Goal: Transaction & Acquisition: Book appointment/travel/reservation

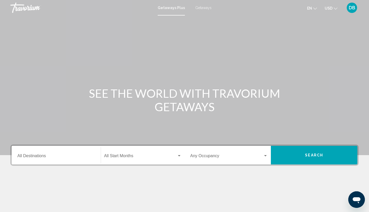
click at [87, 157] on input "Destination All Destinations" at bounding box center [56, 157] width 78 height 5
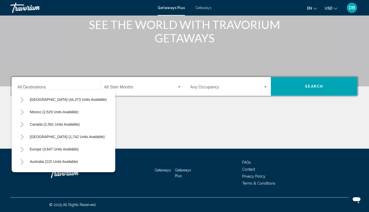
scroll to position [14, 0]
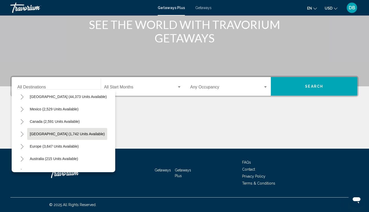
click at [81, 135] on span "[GEOGRAPHIC_DATA] (1,742 units available)" at bounding box center [67, 134] width 75 height 4
type input "**********"
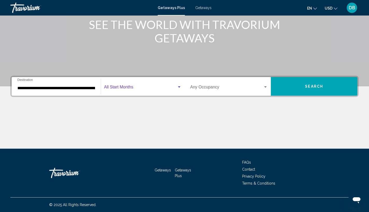
click at [147, 87] on span "Search widget" at bounding box center [140, 88] width 73 height 5
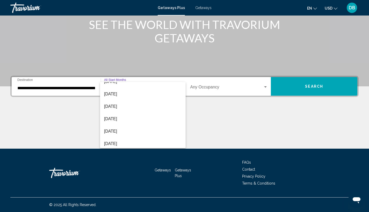
scroll to position [94, 0]
click at [126, 131] on span "[DATE]" at bounding box center [142, 131] width 77 height 12
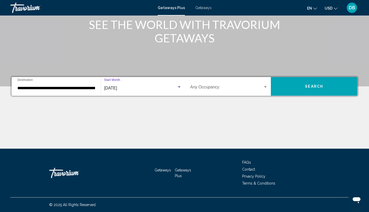
click at [239, 90] on span "Search widget" at bounding box center [226, 88] width 73 height 5
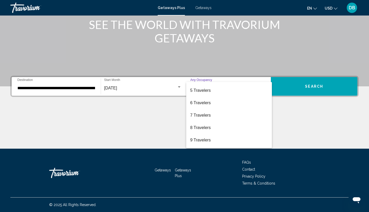
scroll to position [47, 0]
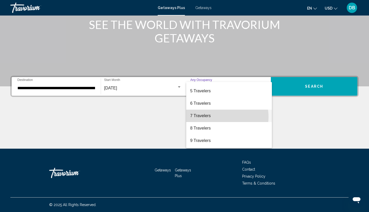
click at [218, 117] on span "7 Travelers" at bounding box center [229, 116] width 78 height 12
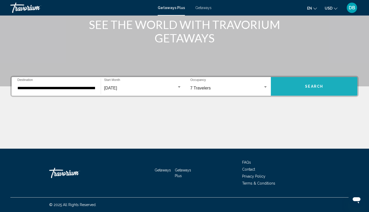
click at [314, 84] on span "Search" at bounding box center [314, 86] width 18 height 4
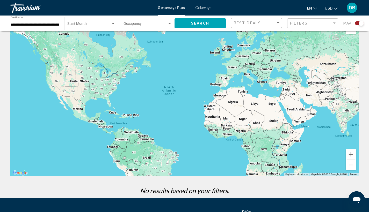
scroll to position [10, 0]
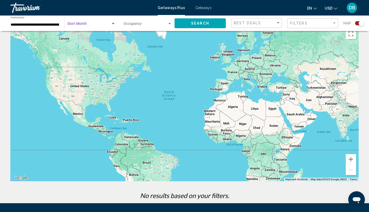
click at [112, 24] on div "Search widget" at bounding box center [113, 24] width 5 height 4
click at [113, 25] on span "All Start Months" at bounding box center [91, 24] width 48 height 11
click at [113, 25] on div "Search widget" at bounding box center [113, 24] width 5 height 4
click at [212, 24] on div at bounding box center [184, 106] width 369 height 212
click at [203, 23] on span "Search" at bounding box center [200, 23] width 18 height 4
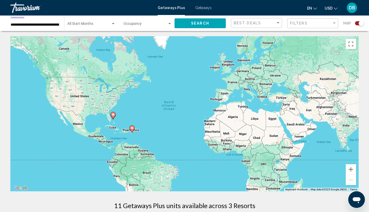
click at [54, 23] on input "**********" at bounding box center [35, 25] width 48 height 4
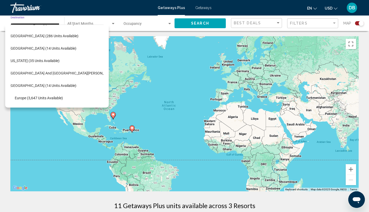
scroll to position [98, 9]
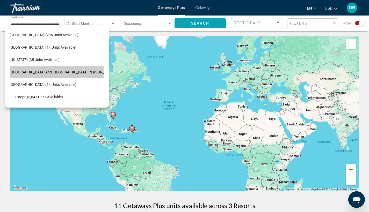
click at [67, 75] on button "[GEOGRAPHIC_DATA] and [GEOGRAPHIC_DATA][PERSON_NAME] (150 units available)" at bounding box center [79, 72] width 145 height 12
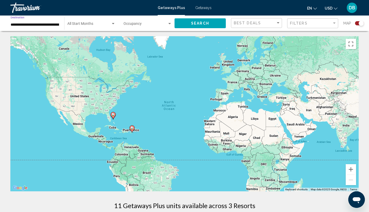
click at [112, 22] on div "Search widget" at bounding box center [113, 24] width 5 height 4
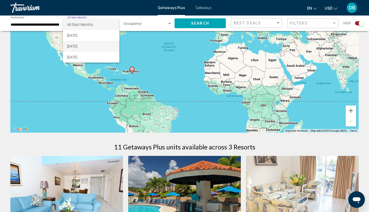
scroll to position [47, 0]
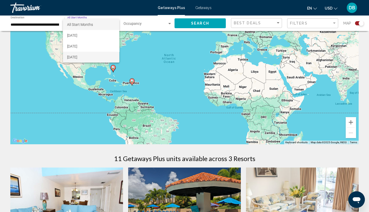
click at [94, 57] on span "[DATE]" at bounding box center [91, 57] width 48 height 11
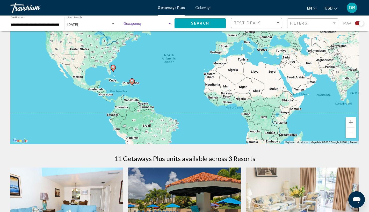
click at [146, 26] on span "Search widget" at bounding box center [145, 25] width 44 height 4
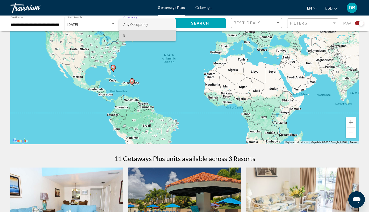
click at [131, 34] on span "8" at bounding box center [147, 35] width 48 height 11
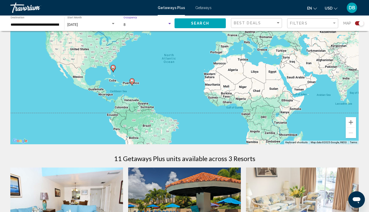
click at [205, 24] on span "Search" at bounding box center [200, 23] width 18 height 4
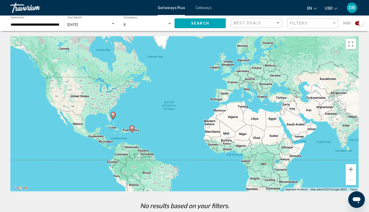
click at [48, 24] on input "**********" at bounding box center [35, 25] width 48 height 4
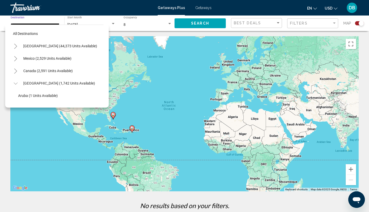
scroll to position [107, 4]
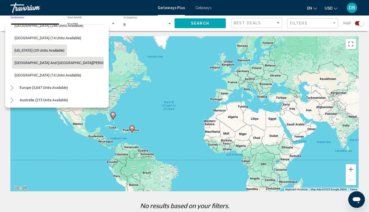
click at [47, 50] on span "[US_STATE] (35 units available)" at bounding box center [39, 50] width 50 height 4
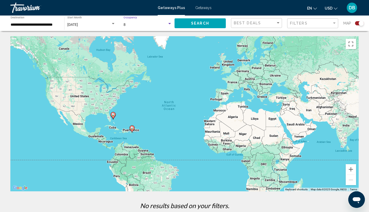
click at [148, 26] on div "8" at bounding box center [145, 25] width 44 height 4
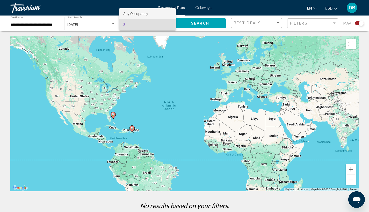
click at [158, 14] on span "Any Occupancy" at bounding box center [147, 13] width 48 height 11
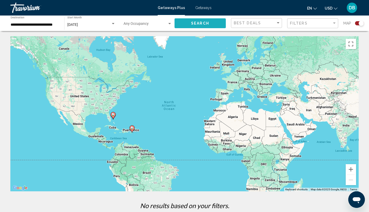
click at [195, 23] on span "Search" at bounding box center [200, 23] width 18 height 4
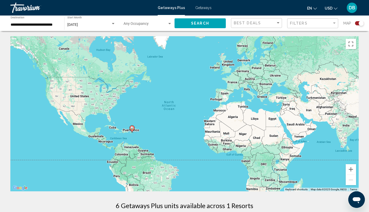
click at [51, 25] on input "**********" at bounding box center [35, 25] width 48 height 4
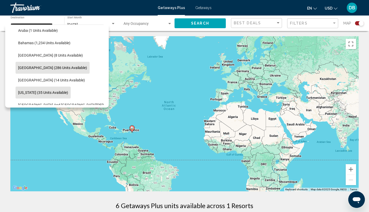
scroll to position [79, 0]
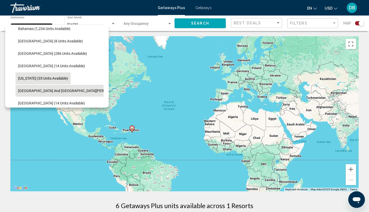
click at [72, 90] on span "[GEOGRAPHIC_DATA] and [GEOGRAPHIC_DATA][PERSON_NAME] (150 units available)" at bounding box center [87, 91] width 139 height 4
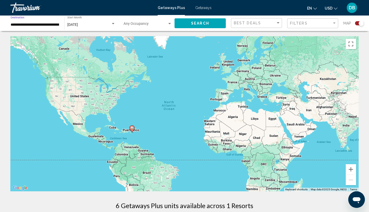
click at [111, 24] on div "Search widget" at bounding box center [113, 24] width 5 height 4
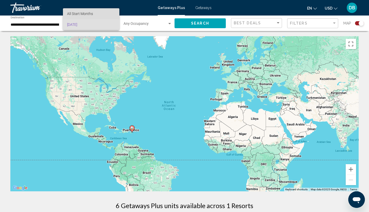
click at [109, 15] on span "All Start Months" at bounding box center [91, 13] width 48 height 11
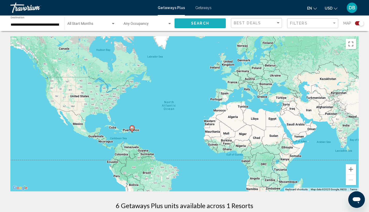
click at [196, 24] on span "Search" at bounding box center [200, 23] width 18 height 4
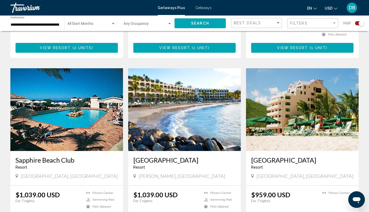
scroll to position [606, 0]
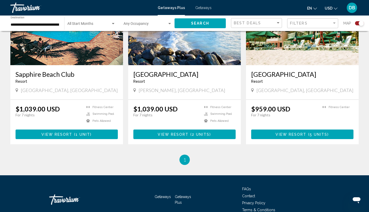
click at [187, 155] on li "You're on page 1" at bounding box center [184, 160] width 10 height 10
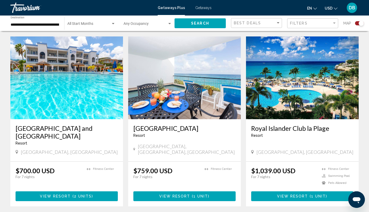
scroll to position [336, 0]
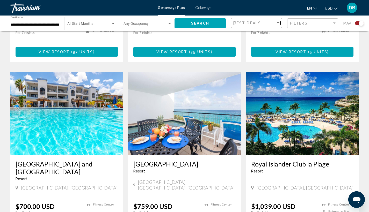
click at [277, 22] on div "Sort by" at bounding box center [278, 22] width 3 height 1
click at [277, 22] on span "Best Deals" at bounding box center [257, 22] width 47 height 11
click at [47, 23] on input "**********" at bounding box center [35, 25] width 48 height 4
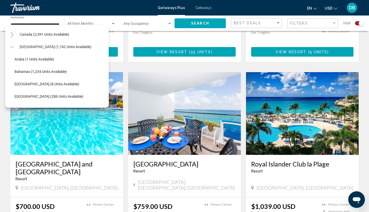
scroll to position [38, 4]
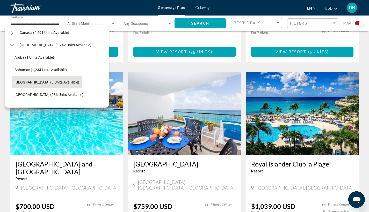
click at [67, 81] on span "[GEOGRAPHIC_DATA] (8 units available)" at bounding box center [46, 82] width 65 height 4
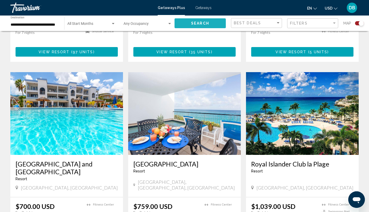
click at [193, 24] on span "Search" at bounding box center [200, 23] width 18 height 4
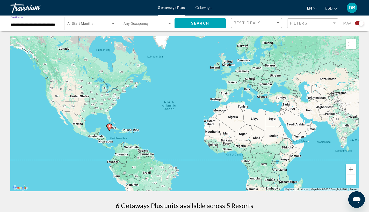
click at [34, 23] on input "**********" at bounding box center [35, 25] width 48 height 4
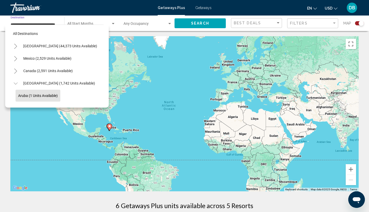
scroll to position [58, 0]
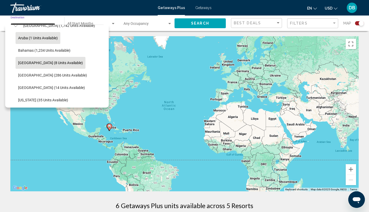
click at [54, 40] on span "Aruba (1 units available)" at bounding box center [38, 38] width 40 height 4
type input "**********"
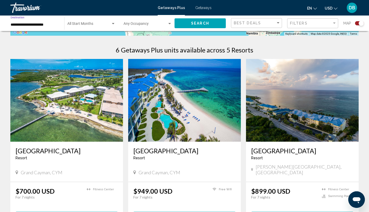
scroll to position [0, 0]
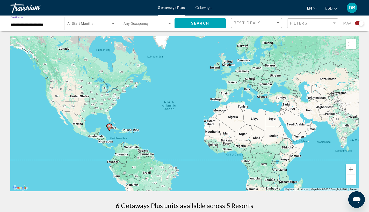
click at [189, 23] on button "Search" at bounding box center [199, 23] width 51 height 10
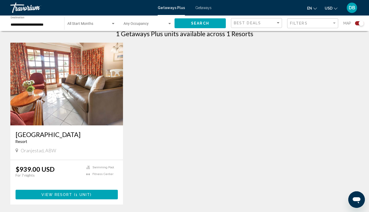
scroll to position [173, 0]
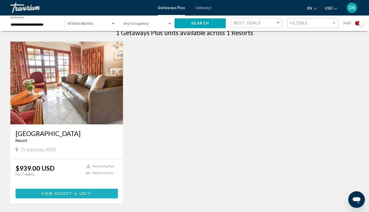
click at [94, 190] on button "View Resort ( 1 unit )" at bounding box center [67, 194] width 102 height 10
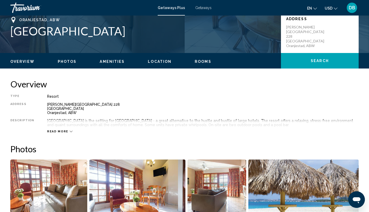
scroll to position [154, 0]
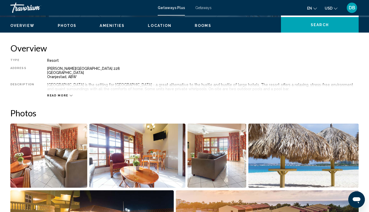
click at [70, 96] on icon "Main content" at bounding box center [71, 95] width 3 height 3
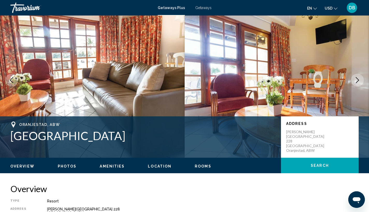
scroll to position [20, 0]
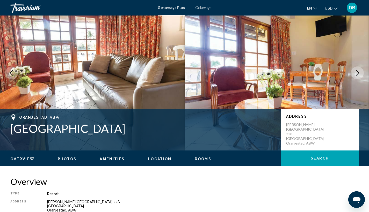
click at [110, 158] on span "Amenities" at bounding box center [112, 159] width 25 height 4
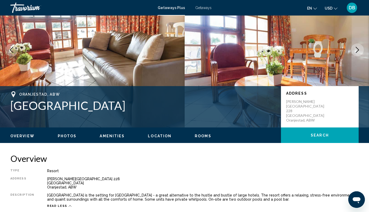
scroll to position [0, 0]
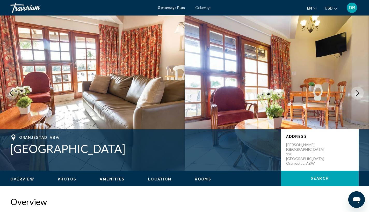
click at [173, 9] on span "Getaways Plus" at bounding box center [171, 8] width 27 height 4
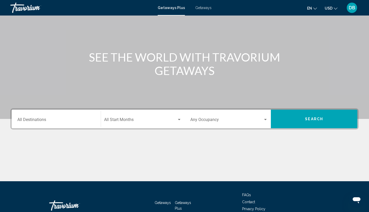
scroll to position [69, 0]
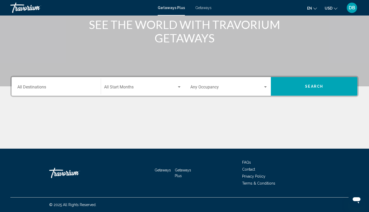
click at [41, 88] on input "Destination All Destinations" at bounding box center [56, 88] width 78 height 5
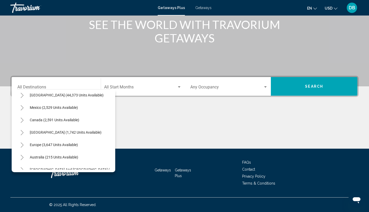
scroll to position [17, 0]
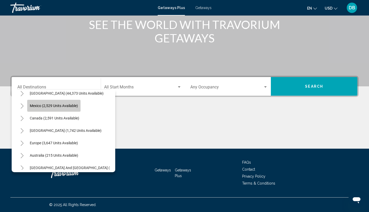
click at [71, 108] on button "Mexico (2,529 units available)" at bounding box center [53, 106] width 53 height 12
type input "**********"
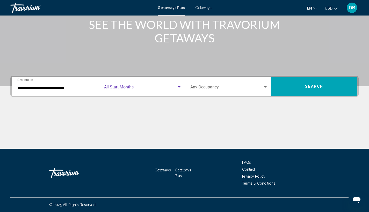
click at [164, 89] on span "Search widget" at bounding box center [140, 88] width 73 height 5
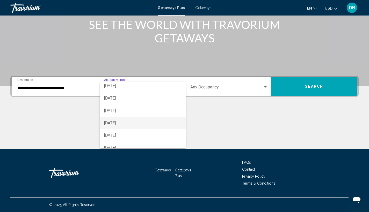
scroll to position [88, 0]
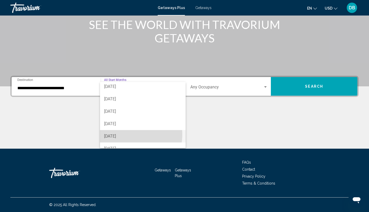
click at [127, 135] on span "[DATE]" at bounding box center [142, 136] width 77 height 12
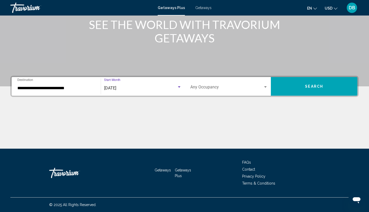
click at [234, 91] on div "Occupancy Any Occupancy" at bounding box center [229, 86] width 78 height 16
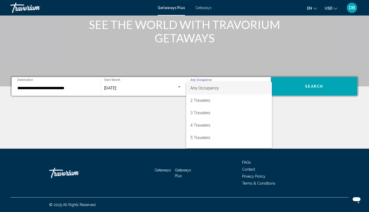
click at [234, 91] on span "Any Occupancy" at bounding box center [229, 88] width 78 height 12
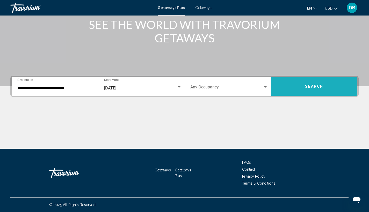
click at [325, 88] on button "Search" at bounding box center [314, 86] width 86 height 19
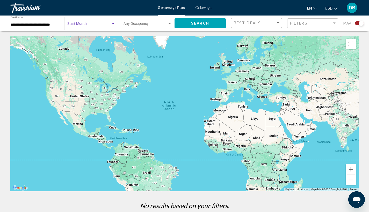
click at [108, 23] on span "Search widget" at bounding box center [88, 25] width 43 height 4
click at [100, 24] on span "All Start Months" at bounding box center [91, 24] width 48 height 11
click at [204, 25] on span "Search" at bounding box center [200, 23] width 18 height 4
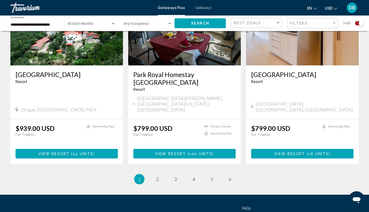
scroll to position [595, 0]
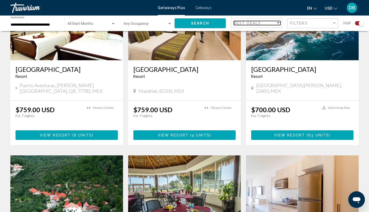
click at [277, 23] on div "Sort by" at bounding box center [277, 23] width 5 height 4
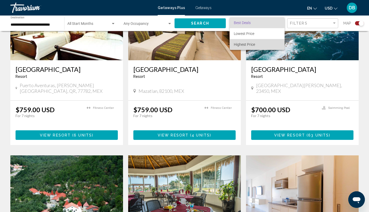
click at [261, 46] on span "Highest Price" at bounding box center [257, 44] width 47 height 11
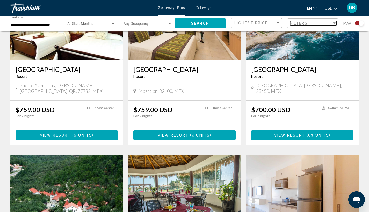
click at [322, 23] on div "Filters" at bounding box center [311, 23] width 42 height 4
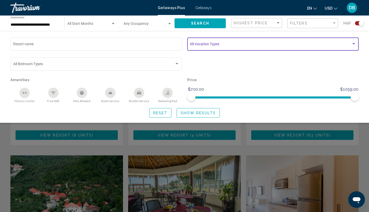
click at [262, 45] on span "Search widget" at bounding box center [270, 45] width 161 height 4
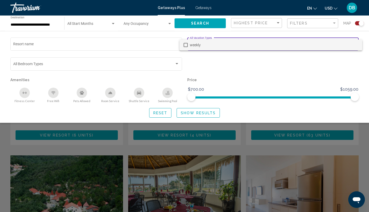
click at [260, 44] on span "weekly" at bounding box center [274, 45] width 168 height 11
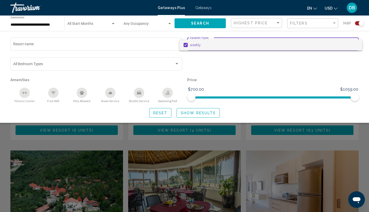
scroll to position [599, 0]
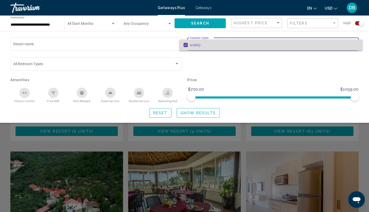
click at [220, 42] on span "weekly" at bounding box center [274, 45] width 168 height 11
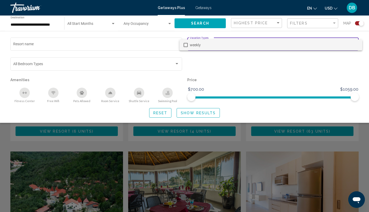
click at [177, 63] on div at bounding box center [184, 106] width 369 height 212
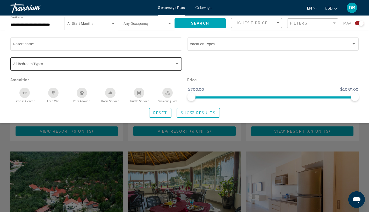
click at [176, 63] on div "Search widget" at bounding box center [176, 64] width 5 height 4
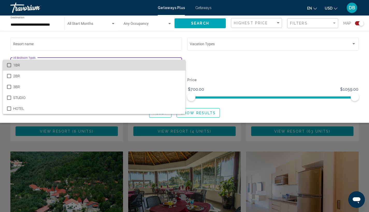
click at [176, 63] on span "1BR" at bounding box center [97, 65] width 168 height 11
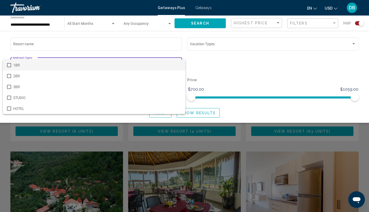
click at [236, 76] on div at bounding box center [184, 106] width 369 height 212
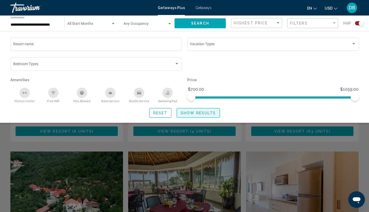
click at [200, 114] on span "Show Results" at bounding box center [198, 113] width 35 height 4
click at [195, 115] on span "Show Results" at bounding box center [198, 113] width 35 height 4
click at [246, 114] on div "Reset Show Results" at bounding box center [184, 113] width 348 height 10
click at [209, 22] on button "Search" at bounding box center [199, 23] width 51 height 10
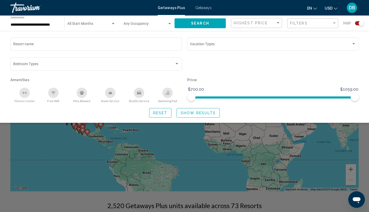
click at [228, 127] on div "Search widget" at bounding box center [184, 145] width 369 height 135
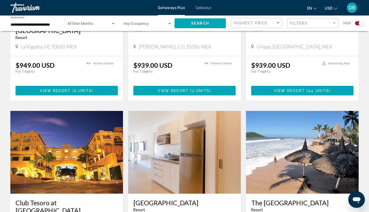
scroll to position [694, 0]
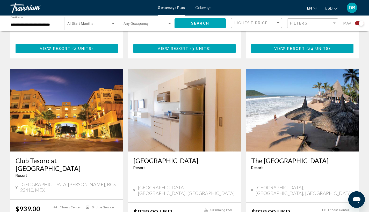
click at [325, 25] on div "Filters" at bounding box center [313, 24] width 47 height 10
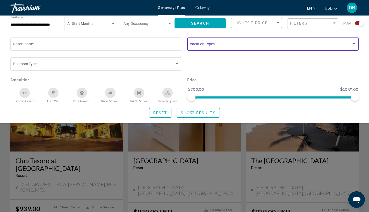
click at [303, 44] on span "Search widget" at bounding box center [270, 45] width 161 height 4
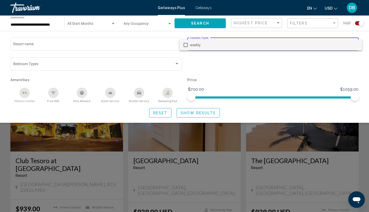
click at [303, 44] on span "weekly" at bounding box center [274, 45] width 168 height 11
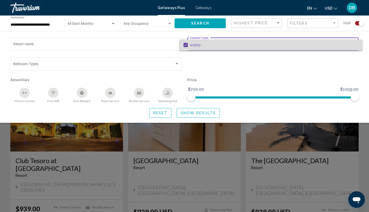
click at [303, 44] on span "weekly" at bounding box center [274, 45] width 168 height 11
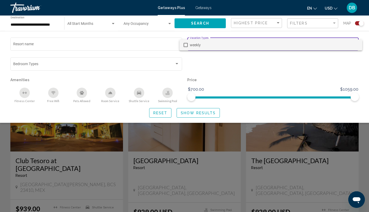
click at [304, 65] on div at bounding box center [184, 106] width 369 height 212
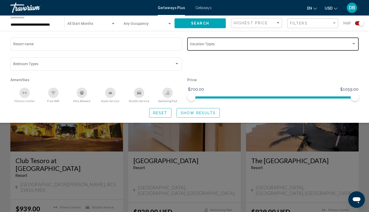
click at [359, 24] on div "Search widget" at bounding box center [360, 23] width 5 height 5
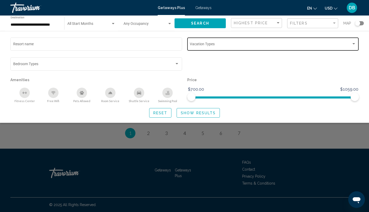
scroll to position [637, 0]
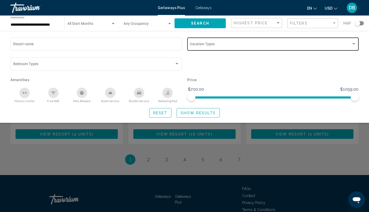
click at [355, 22] on div "Search widget" at bounding box center [357, 23] width 5 height 5
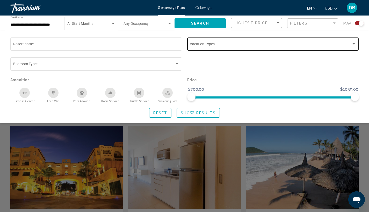
click at [47, 26] on input "**********" at bounding box center [35, 25] width 48 height 4
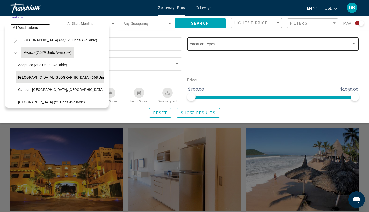
scroll to position [14, 0]
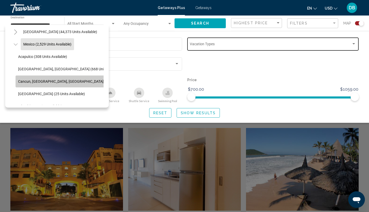
click at [71, 80] on span "Cancun, [GEOGRAPHIC_DATA], [GEOGRAPHIC_DATA] (361 units available)" at bounding box center [77, 81] width 119 height 4
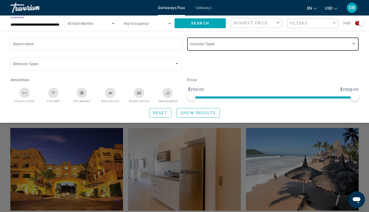
click at [202, 25] on span "Search" at bounding box center [200, 23] width 18 height 4
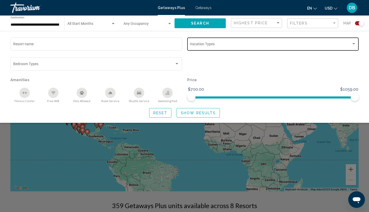
scroll to position [1, 0]
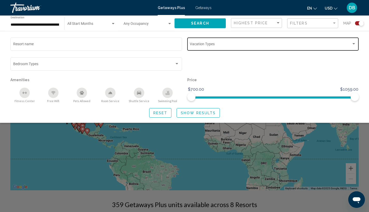
click at [186, 177] on div "Search widget" at bounding box center [184, 145] width 369 height 135
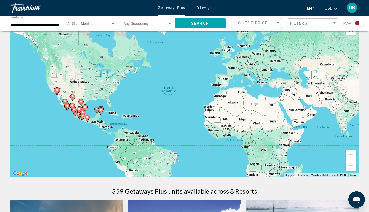
scroll to position [0, 0]
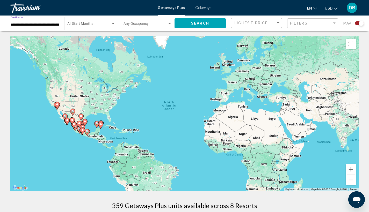
click at [24, 25] on input "**********" at bounding box center [35, 25] width 48 height 4
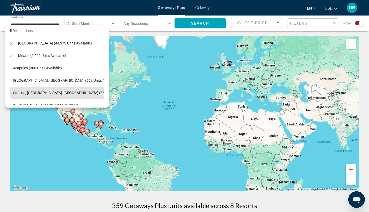
scroll to position [0, 5]
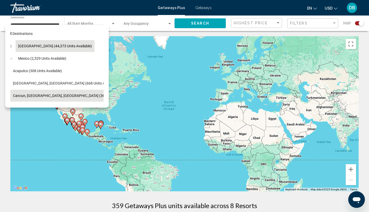
click at [71, 44] on span "[GEOGRAPHIC_DATA] (44,373 units available)" at bounding box center [55, 46] width 74 height 4
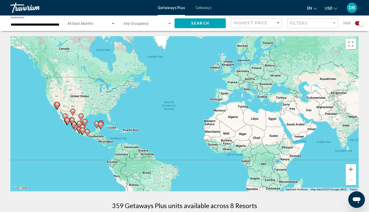
click at [55, 26] on input "**********" at bounding box center [35, 25] width 48 height 4
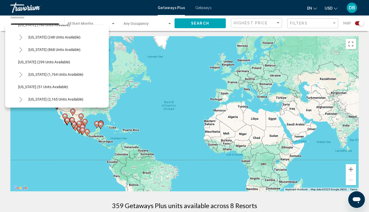
scroll to position [364, 0]
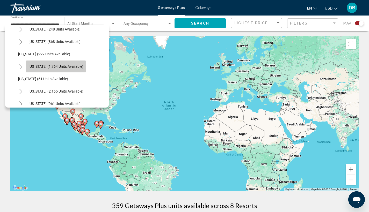
click at [72, 67] on span "[US_STATE] (1,764 units available)" at bounding box center [55, 66] width 55 height 4
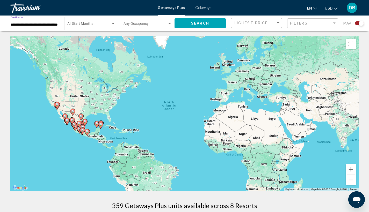
click at [53, 23] on input "**********" at bounding box center [35, 25] width 48 height 4
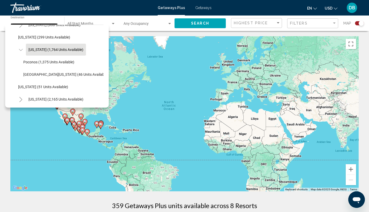
scroll to position [378, 0]
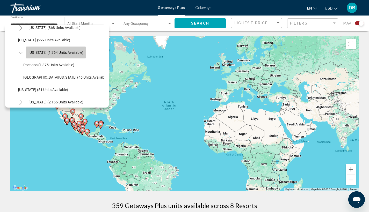
click at [76, 54] on span "[US_STATE] (1,764 units available)" at bounding box center [55, 52] width 55 height 4
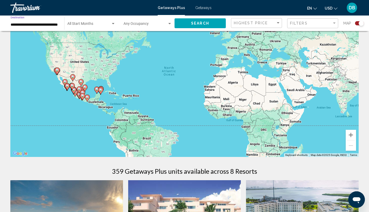
scroll to position [137, 0]
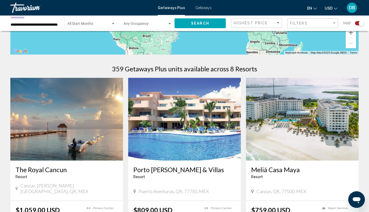
click at [212, 24] on button "Search" at bounding box center [199, 23] width 51 height 10
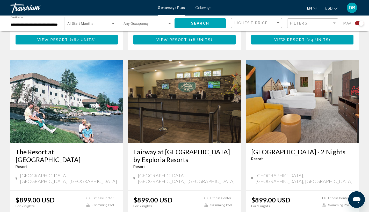
scroll to position [761, 0]
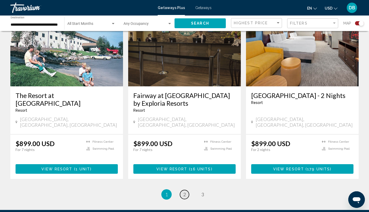
click at [184, 192] on span "2" at bounding box center [184, 195] width 3 height 6
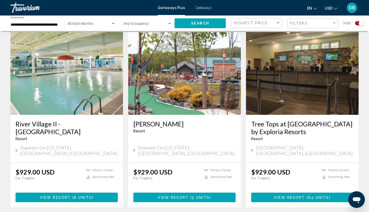
scroll to position [194, 0]
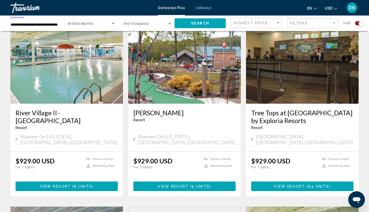
click at [47, 24] on input "**********" at bounding box center [35, 25] width 48 height 4
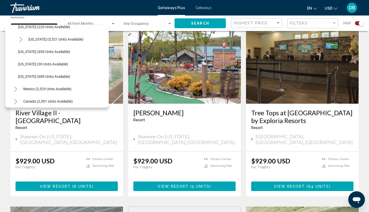
scroll to position [503, 0]
click at [45, 52] on span "[US_STATE] (490 units available)" at bounding box center [44, 52] width 52 height 4
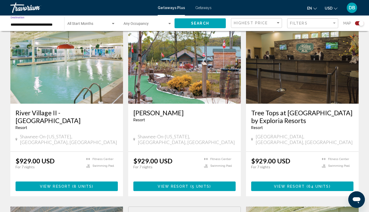
click at [57, 24] on input "**********" at bounding box center [35, 25] width 48 height 4
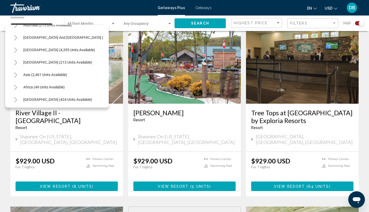
scroll to position [622, 0]
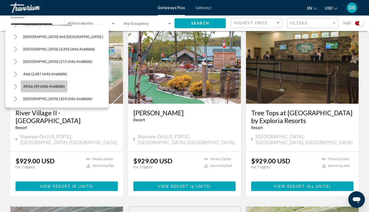
click at [54, 86] on button "Africa (49 units available)" at bounding box center [44, 86] width 47 height 12
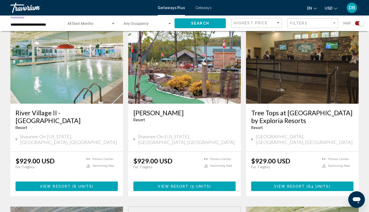
click at [45, 24] on input "**********" at bounding box center [35, 25] width 48 height 4
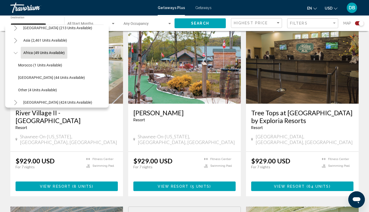
scroll to position [654, 0]
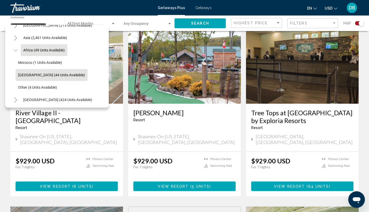
click at [55, 73] on span "[GEOGRAPHIC_DATA] (44 units available)" at bounding box center [51, 75] width 67 height 4
type input "**********"
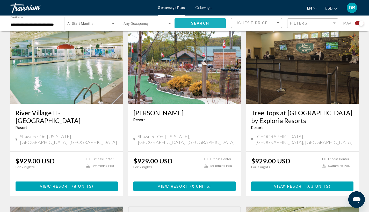
click at [214, 25] on button "Search" at bounding box center [199, 23] width 51 height 10
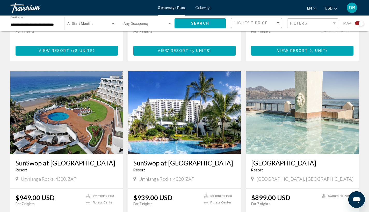
scroll to position [497, 0]
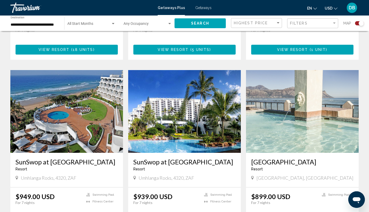
click at [20, 10] on div "Travorium" at bounding box center [36, 8] width 52 height 10
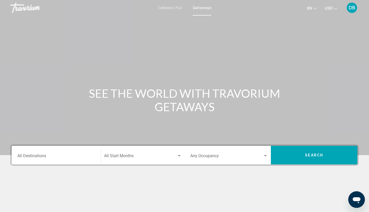
click at [181, 8] on span "Getaways Plus" at bounding box center [170, 8] width 24 height 4
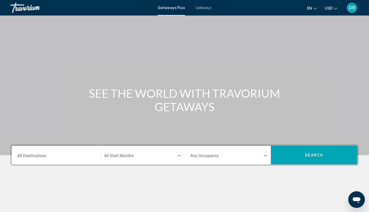
scroll to position [69, 0]
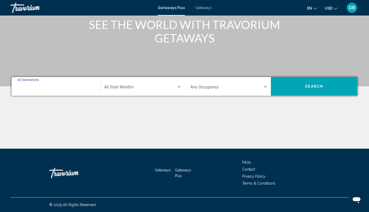
click at [59, 88] on input "Destination All Destinations" at bounding box center [56, 88] width 78 height 5
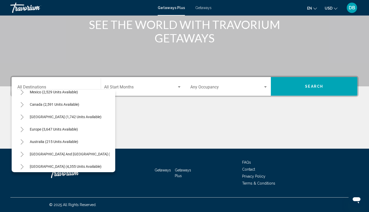
scroll to position [32, 0]
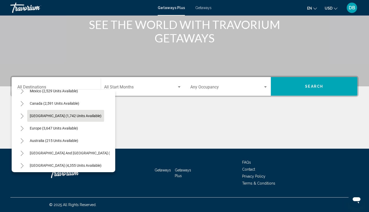
click at [96, 114] on span "[GEOGRAPHIC_DATA] (1,742 units available)" at bounding box center [66, 116] width 72 height 4
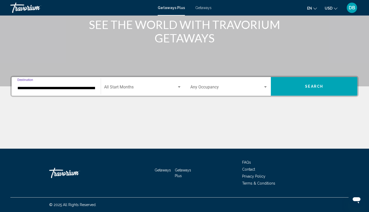
click at [75, 87] on input "**********" at bounding box center [56, 88] width 78 height 5
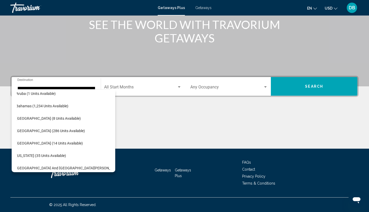
scroll to position [70, 9]
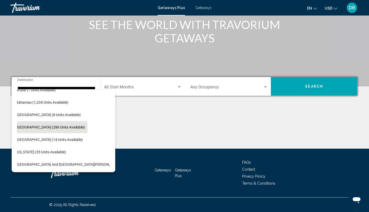
click at [68, 126] on span "[GEOGRAPHIC_DATA] (286 units available)" at bounding box center [50, 127] width 69 height 4
type input "**********"
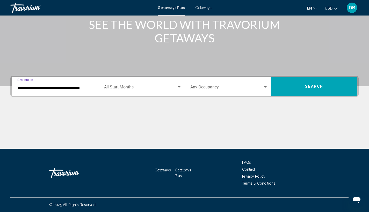
click at [140, 89] on span "Search widget" at bounding box center [140, 88] width 73 height 5
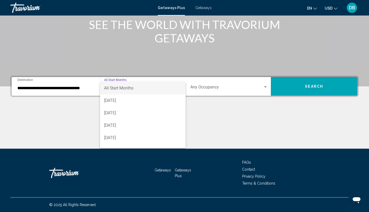
click at [139, 90] on span "All Start Months" at bounding box center [142, 88] width 77 height 12
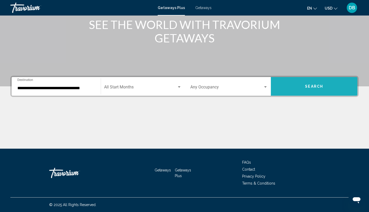
click at [304, 86] on button "Search" at bounding box center [314, 86] width 86 height 19
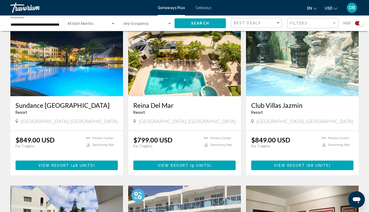
scroll to position [148, 0]
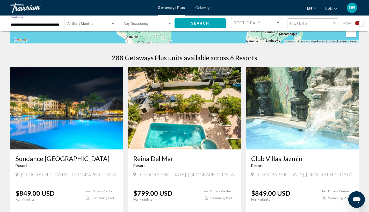
click at [49, 25] on input "**********" at bounding box center [35, 25] width 48 height 4
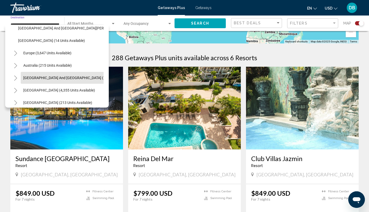
scroll to position [143, 0]
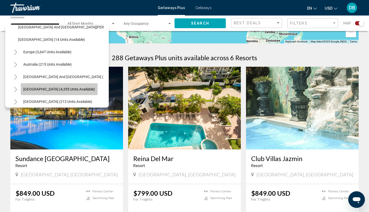
click at [68, 87] on button "[GEOGRAPHIC_DATA] (4,355 units available)" at bounding box center [59, 89] width 77 height 12
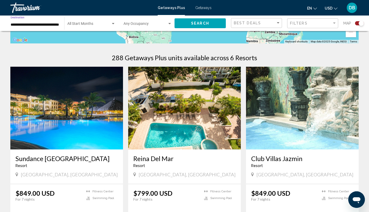
click at [55, 25] on input "**********" at bounding box center [35, 25] width 48 height 4
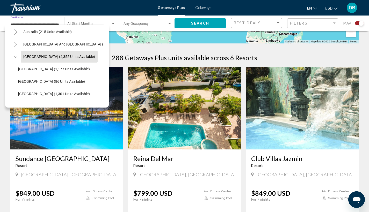
scroll to position [214, 0]
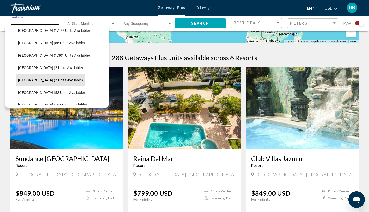
click at [56, 79] on span "[GEOGRAPHIC_DATA] (7 units available)" at bounding box center [50, 80] width 65 height 4
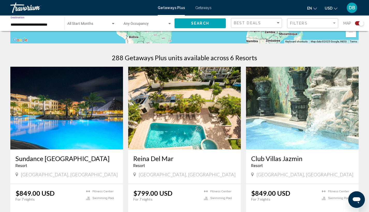
click at [196, 22] on span "Search" at bounding box center [200, 23] width 18 height 4
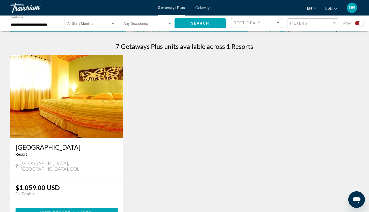
scroll to position [219, 0]
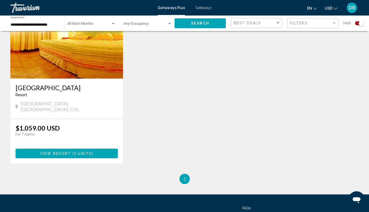
click at [46, 24] on input "**********" at bounding box center [35, 25] width 48 height 4
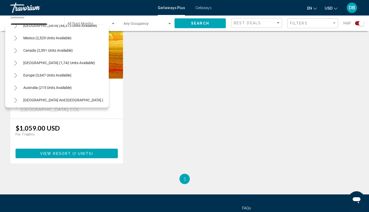
scroll to position [14, 0]
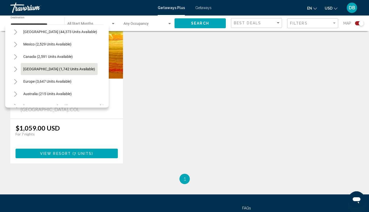
click at [70, 70] on span "[GEOGRAPHIC_DATA] (1,742 units available)" at bounding box center [59, 69] width 72 height 4
type input "**********"
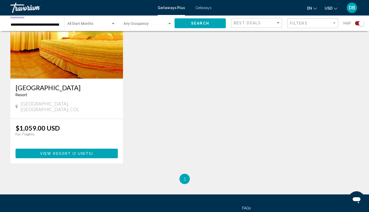
click at [30, 6] on div "Travorium" at bounding box center [36, 8] width 52 height 10
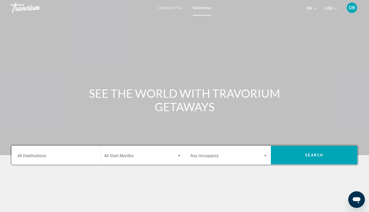
click at [355, 7] on div "DB" at bounding box center [351, 8] width 10 height 10
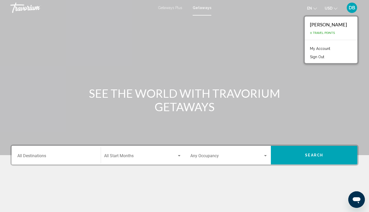
click at [342, 25] on div "[PERSON_NAME]" at bounding box center [328, 25] width 37 height 6
click at [332, 48] on link "My Account" at bounding box center [319, 48] width 25 height 7
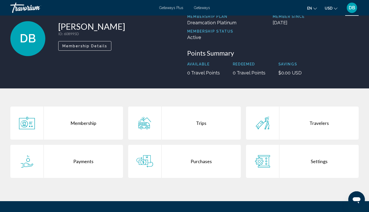
scroll to position [49, 0]
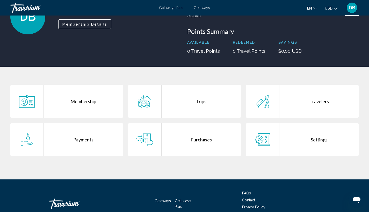
click at [324, 103] on div "Travelers" at bounding box center [318, 101] width 79 height 33
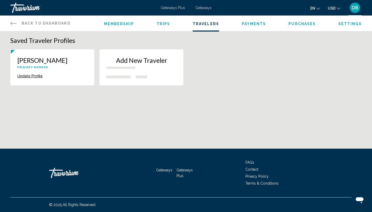
click at [26, 77] on button "Update Profile" at bounding box center [29, 76] width 25 height 5
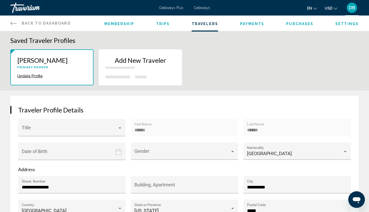
click at [145, 72] on div "Add New Traveler" at bounding box center [140, 64] width 69 height 16
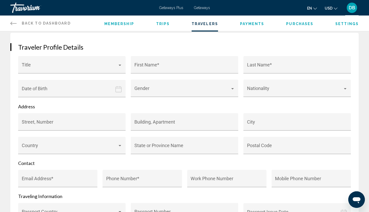
scroll to position [65, 0]
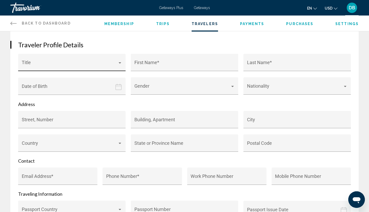
click at [122, 64] on div "Main content" at bounding box center [119, 63] width 5 height 4
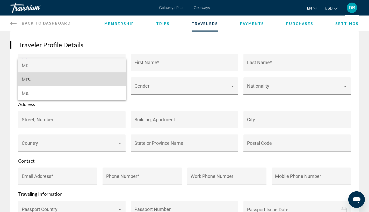
click at [32, 79] on span "Mrs." at bounding box center [72, 79] width 100 height 14
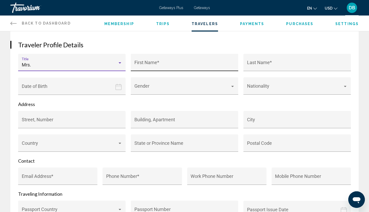
click at [169, 65] on input "First Name *" at bounding box center [184, 64] width 100 height 5
type input "*"
click at [165, 23] on span "Trips" at bounding box center [163, 24] width 14 height 4
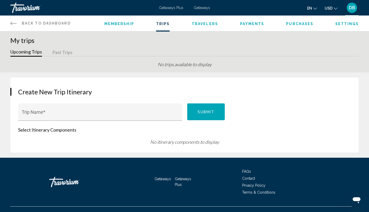
click at [59, 23] on span "Back to Dashboard" at bounding box center [46, 23] width 49 height 4
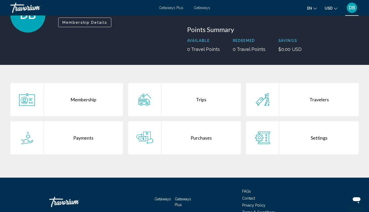
scroll to position [71, 0]
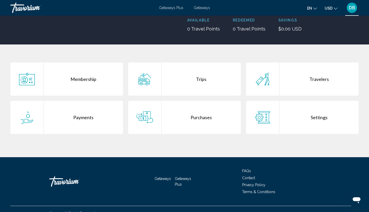
click at [298, 117] on div "Settings" at bounding box center [318, 117] width 79 height 33
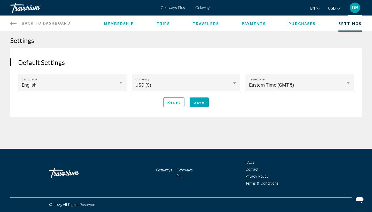
click at [308, 25] on span "Purchases" at bounding box center [302, 24] width 27 height 4
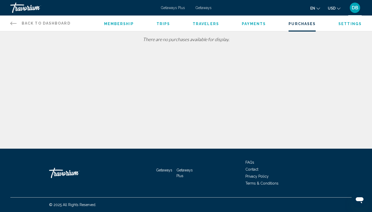
click at [259, 25] on span "Payments" at bounding box center [254, 24] width 24 height 4
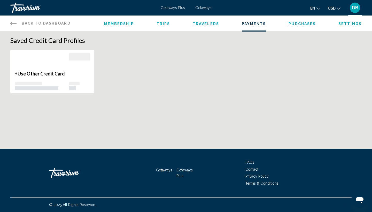
click at [210, 24] on span "Travelers" at bounding box center [206, 24] width 26 height 4
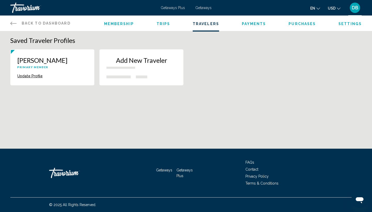
click at [160, 25] on span "Trips" at bounding box center [164, 24] width 14 height 4
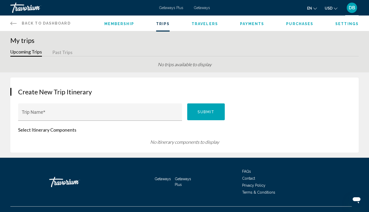
click at [123, 24] on span "Membership" at bounding box center [119, 24] width 30 height 4
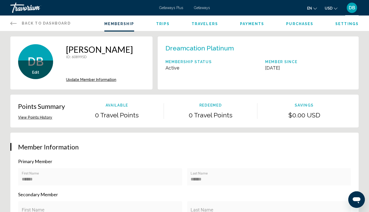
click at [39, 25] on span "Back to Dashboard" at bounding box center [46, 23] width 49 height 4
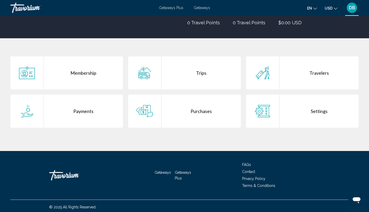
scroll to position [79, 0]
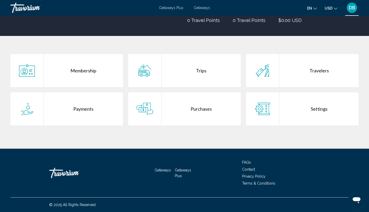
click at [246, 161] on span "FAQs" at bounding box center [246, 162] width 9 height 4
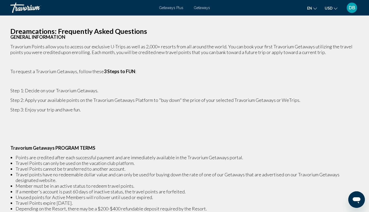
click at [200, 8] on span "Getaways" at bounding box center [201, 8] width 16 height 4
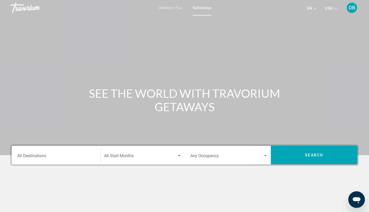
click at [31, 160] on div "Destination All Destinations" at bounding box center [56, 155] width 78 height 16
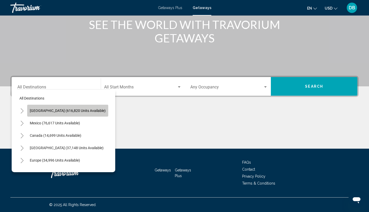
click at [68, 114] on button "[GEOGRAPHIC_DATA] (616,820 units available)" at bounding box center [67, 111] width 81 height 12
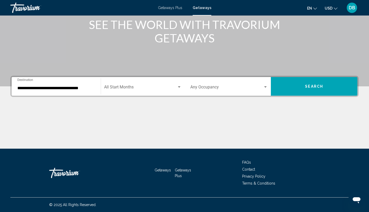
click at [66, 91] on div "**********" at bounding box center [56, 86] width 78 height 16
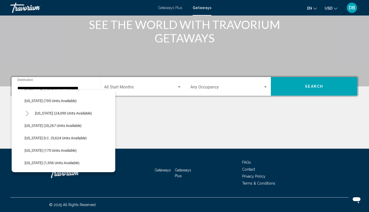
scroll to position [512, 0]
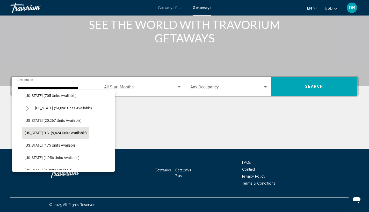
click at [73, 134] on span "[US_STATE] D.C. (9,624 units available)" at bounding box center [56, 133] width 62 height 4
type input "**********"
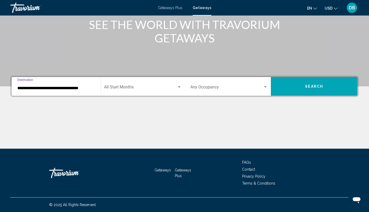
click at [313, 87] on span "Search" at bounding box center [314, 87] width 18 height 4
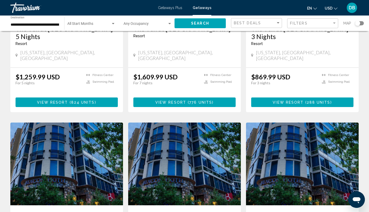
scroll to position [4, 0]
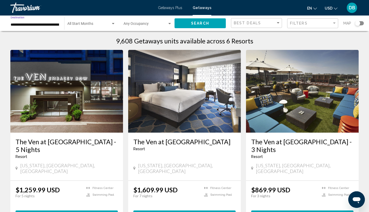
click at [55, 25] on input "**********" at bounding box center [35, 25] width 48 height 4
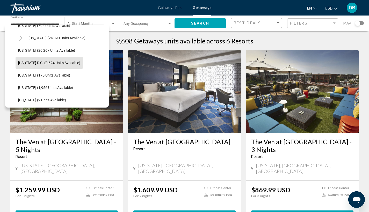
scroll to position [497, 0]
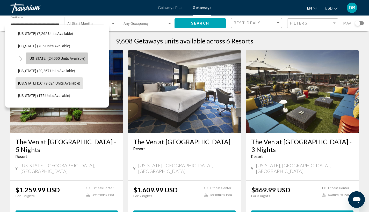
click at [70, 61] on button "[US_STATE] (24,090 units available)" at bounding box center [57, 59] width 62 height 12
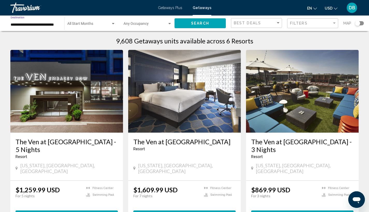
click at [49, 25] on input "**********" at bounding box center [35, 25] width 48 height 4
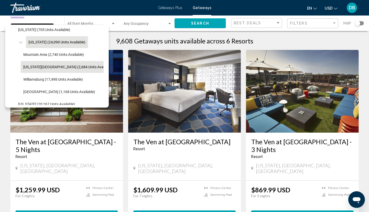
scroll to position [514, 0]
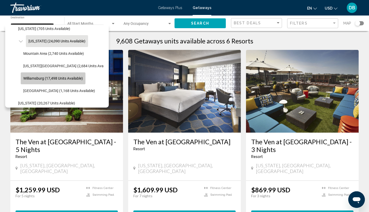
click at [73, 78] on span "Williamsburg (17,498 units available)" at bounding box center [52, 78] width 59 height 4
type input "**********"
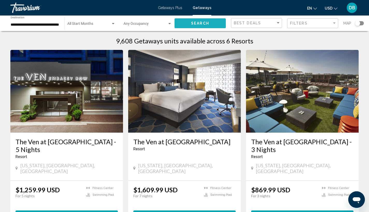
click at [196, 25] on span "Search" at bounding box center [200, 23] width 18 height 4
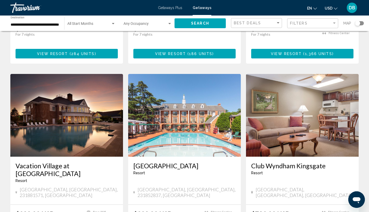
scroll to position [634, 0]
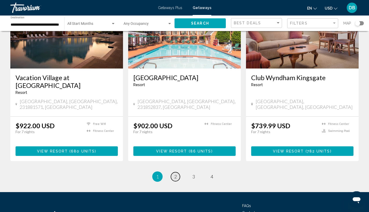
click at [175, 174] on span "2" at bounding box center [175, 177] width 3 height 6
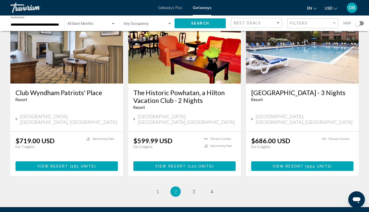
scroll to position [641, 0]
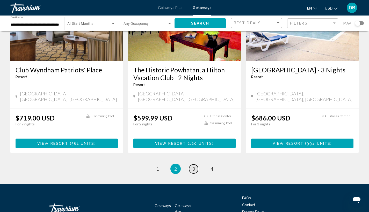
click at [191, 165] on link "page 3" at bounding box center [193, 169] width 9 height 9
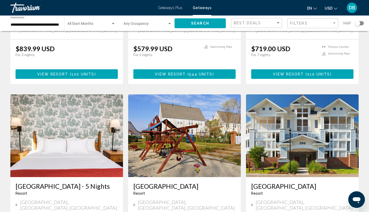
scroll to position [591, 0]
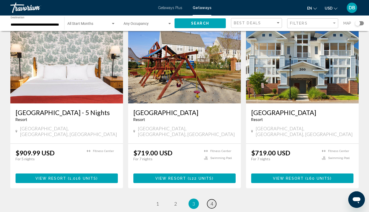
click at [212, 201] on span "4" at bounding box center [211, 204] width 3 height 6
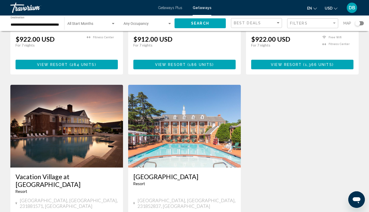
scroll to position [189, 0]
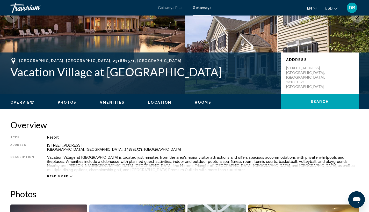
scroll to position [104, 0]
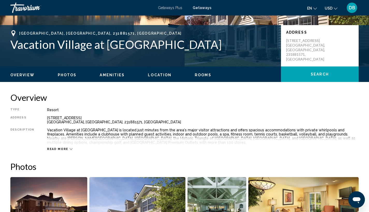
click at [70, 149] on icon "Main content" at bounding box center [71, 149] width 3 height 3
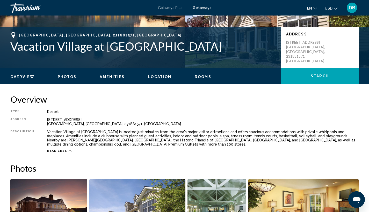
scroll to position [0, 0]
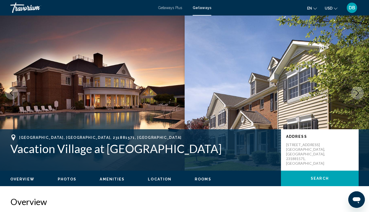
click at [32, 12] on div "Travorium" at bounding box center [36, 8] width 52 height 10
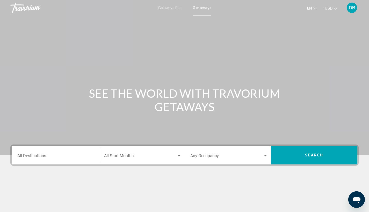
click at [42, 151] on div "Destination All Destinations" at bounding box center [56, 155] width 78 height 16
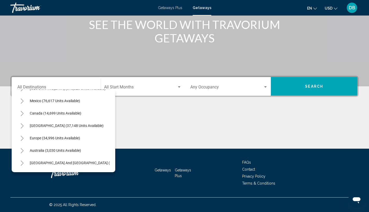
scroll to position [26, 0]
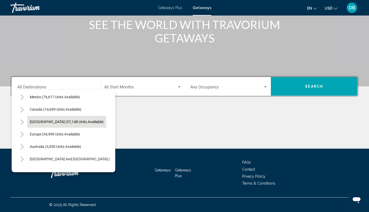
click at [78, 120] on span "[GEOGRAPHIC_DATA] (37,148 units available)" at bounding box center [67, 122] width 74 height 4
type input "**********"
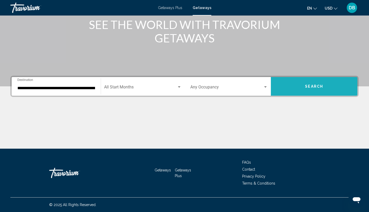
click at [328, 87] on button "Search" at bounding box center [314, 86] width 86 height 19
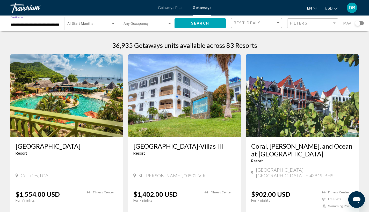
click at [42, 26] on input "**********" at bounding box center [35, 25] width 48 height 4
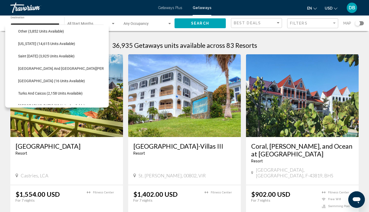
scroll to position [141, 0]
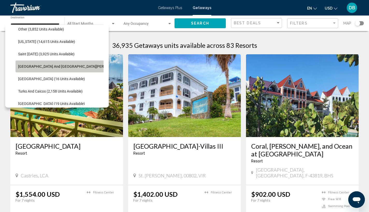
click at [70, 67] on span "[GEOGRAPHIC_DATA] and [GEOGRAPHIC_DATA][PERSON_NAME] (190 units available)" at bounding box center [87, 66] width 139 height 4
type input "**********"
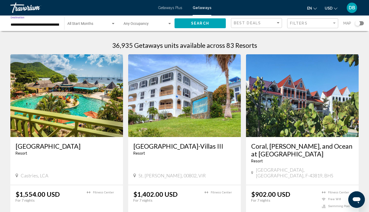
click at [187, 24] on button "Search" at bounding box center [199, 23] width 51 height 10
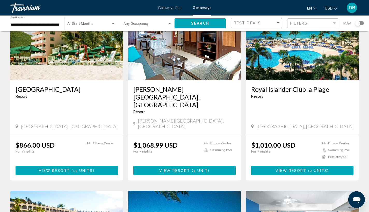
scroll to position [386, 0]
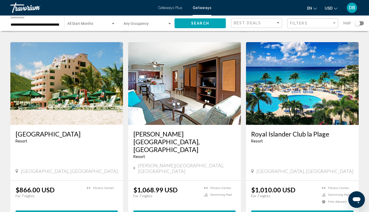
click at [312, 130] on h3 "Royal Islander Club la Plage" at bounding box center [302, 134] width 102 height 8
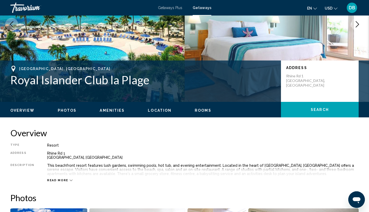
scroll to position [104, 0]
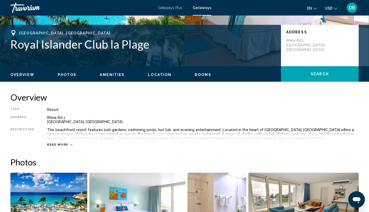
click at [66, 144] on div "Read more" at bounding box center [59, 144] width 25 height 3
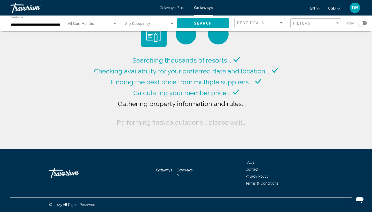
click at [250, 163] on span "FAQs" at bounding box center [250, 162] width 9 height 4
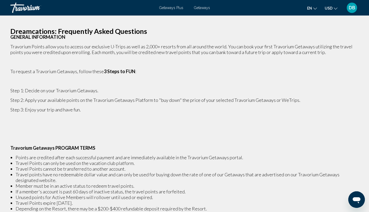
click at [170, 8] on span "Getaways Plus" at bounding box center [171, 8] width 24 height 4
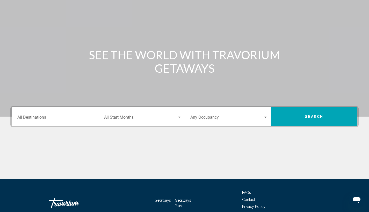
scroll to position [69, 0]
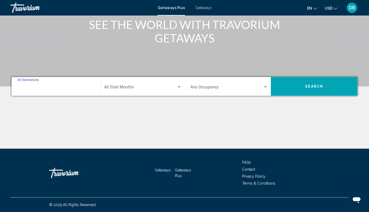
click at [50, 86] on input "Destination All Destinations" at bounding box center [56, 88] width 78 height 5
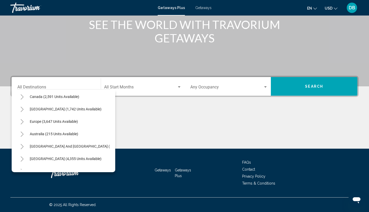
scroll to position [32, 0]
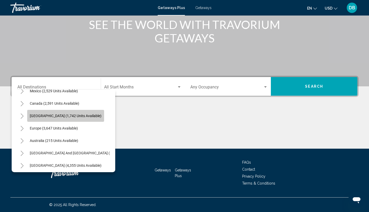
click at [85, 114] on span "[GEOGRAPHIC_DATA] (1,742 units available)" at bounding box center [66, 116] width 72 height 4
type input "**********"
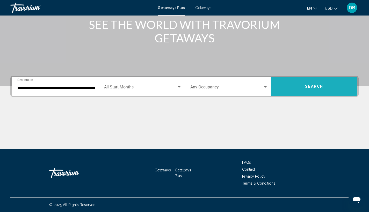
click at [300, 89] on button "Search" at bounding box center [314, 86] width 86 height 19
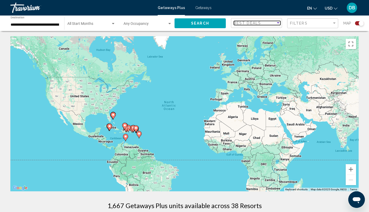
click at [263, 22] on div "Best Deals" at bounding box center [255, 23] width 42 height 4
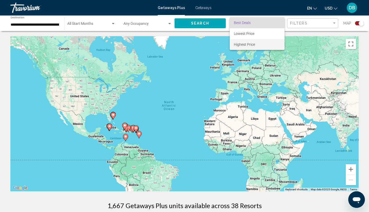
click at [248, 44] on span "Highest Price" at bounding box center [244, 44] width 21 height 4
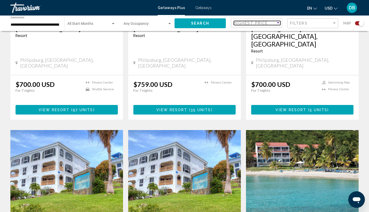
scroll to position [746, 0]
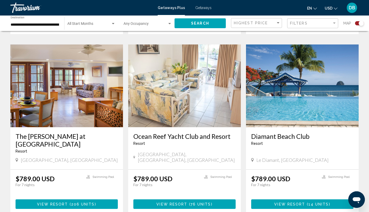
scroll to position [779, 0]
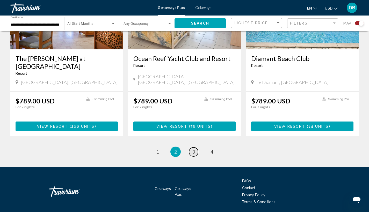
click at [192, 149] on span "3" at bounding box center [193, 152] width 3 height 6
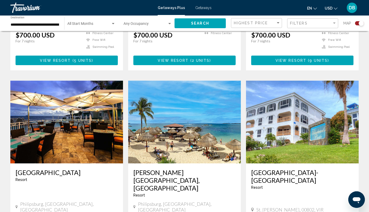
scroll to position [771, 0]
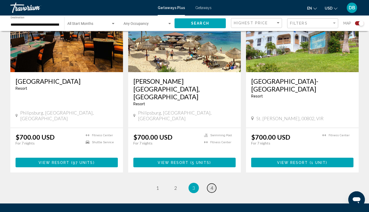
click at [210, 184] on link "page 4" at bounding box center [211, 188] width 9 height 9
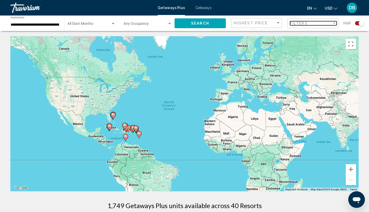
click at [335, 24] on div "Filter" at bounding box center [334, 23] width 3 height 1
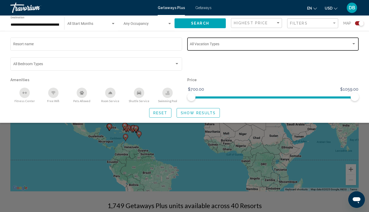
click at [353, 43] on div "Search widget" at bounding box center [353, 43] width 3 height 1
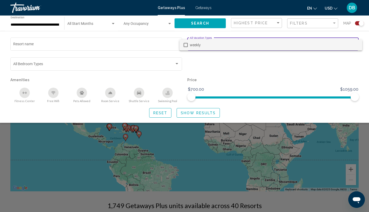
click at [354, 65] on div at bounding box center [184, 106] width 369 height 212
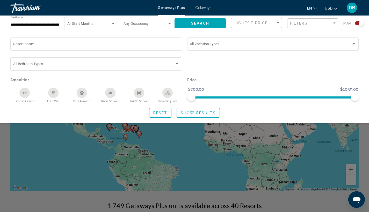
click at [216, 63] on div "Search widget" at bounding box center [272, 66] width 177 height 20
click at [25, 24] on input "**********" at bounding box center [35, 25] width 48 height 4
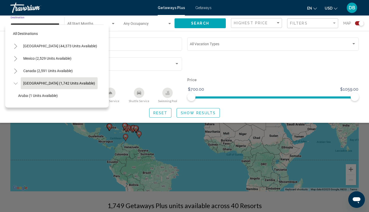
scroll to position [20, 9]
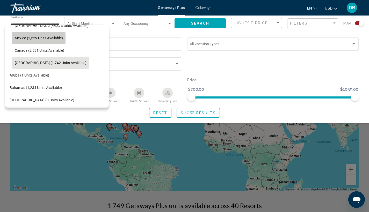
click at [51, 37] on span "Mexico (2,529 units available)" at bounding box center [39, 38] width 48 height 4
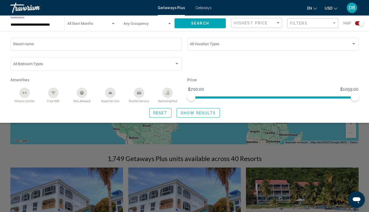
scroll to position [39, 0]
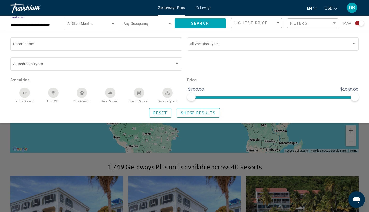
click at [298, 61] on div "Search widget" at bounding box center [272, 66] width 177 height 20
click at [366, 145] on div "Search widget" at bounding box center [184, 145] width 369 height 135
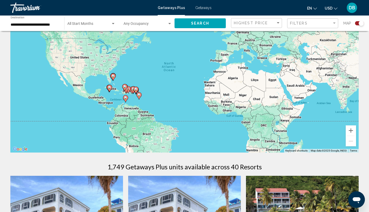
click at [43, 28] on div "**********" at bounding box center [35, 23] width 48 height 14
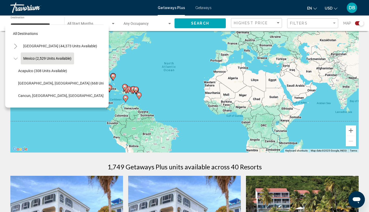
click at [133, 64] on div "To activate drag with keyboard, press Alt + Enter. Once in keyboard drag state,…" at bounding box center [184, 74] width 348 height 155
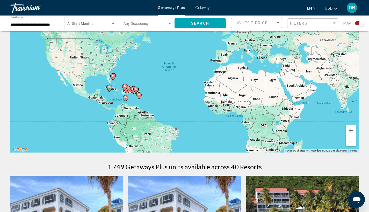
click at [113, 76] on image "Main content" at bounding box center [112, 75] width 3 height 3
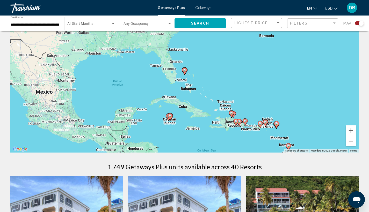
click at [186, 69] on icon "Main content" at bounding box center [184, 71] width 5 height 7
type input "**********"
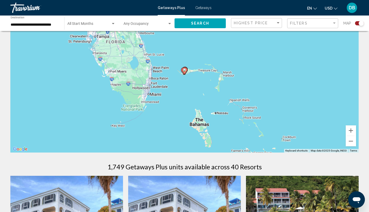
click at [186, 71] on image "Main content" at bounding box center [184, 70] width 3 height 3
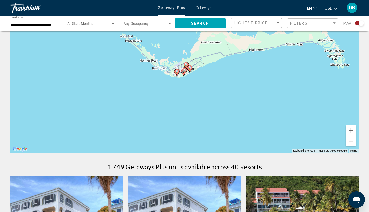
click at [178, 71] on image "Main content" at bounding box center [176, 71] width 3 height 3
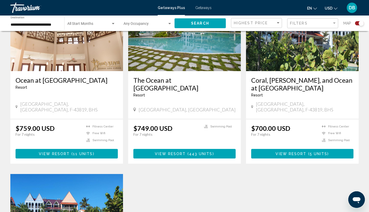
scroll to position [420, 0]
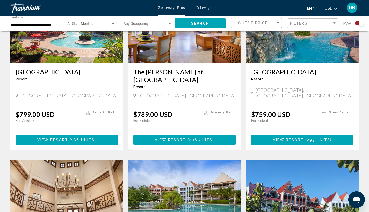
click at [33, 11] on div "Travorium" at bounding box center [36, 8] width 52 height 10
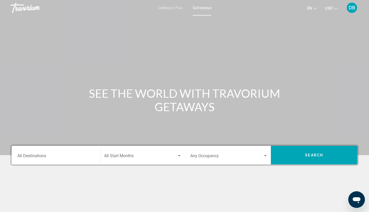
click at [44, 154] on div "Destination All Destinations" at bounding box center [56, 155] width 78 height 16
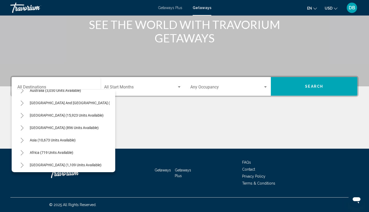
scroll to position [88, 0]
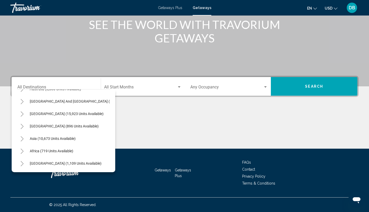
click at [111, 152] on div "All destinations [GEOGRAPHIC_DATA] (616,820 units available) [GEOGRAPHIC_DATA] …" at bounding box center [63, 130] width 103 height 83
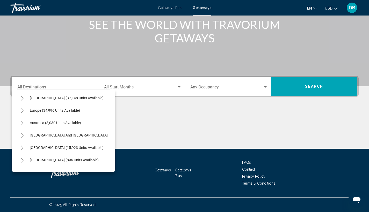
scroll to position [63, 0]
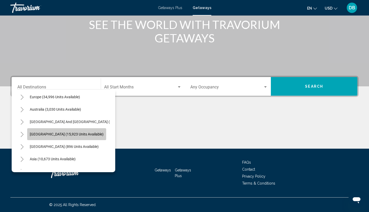
click at [78, 135] on span "[GEOGRAPHIC_DATA] (15,923 units available)" at bounding box center [67, 134] width 74 height 4
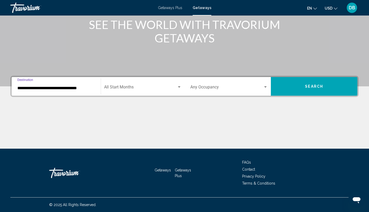
click at [78, 88] on input "**********" at bounding box center [56, 88] width 78 height 5
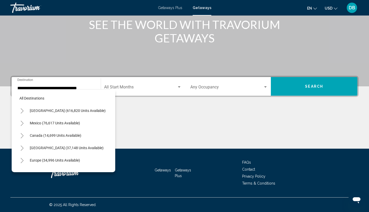
scroll to position [0, 0]
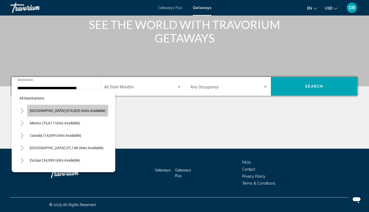
click at [81, 111] on span "[GEOGRAPHIC_DATA] (616,820 units available)" at bounding box center [68, 111] width 76 height 4
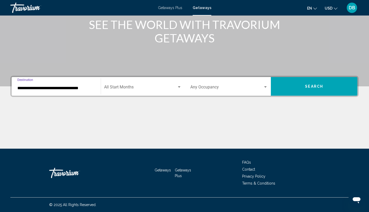
click at [46, 90] on input "**********" at bounding box center [56, 88] width 78 height 5
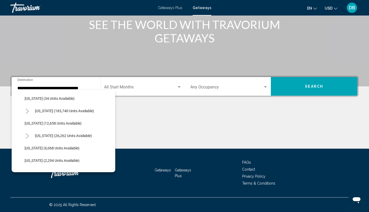
scroll to position [108, 0]
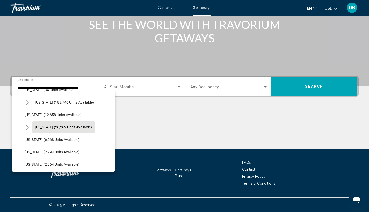
click at [70, 127] on span "[US_STATE] (26,262 units available)" at bounding box center [63, 127] width 57 height 4
type input "**********"
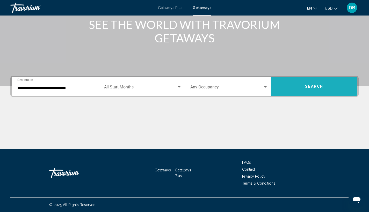
click at [320, 90] on button "Search" at bounding box center [314, 86] width 86 height 19
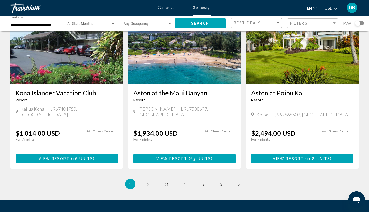
scroll to position [610, 0]
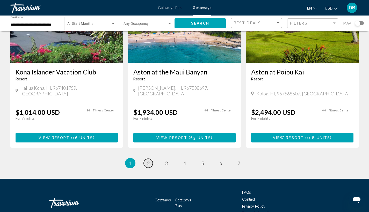
click at [147, 160] on span "2" at bounding box center [148, 163] width 3 height 6
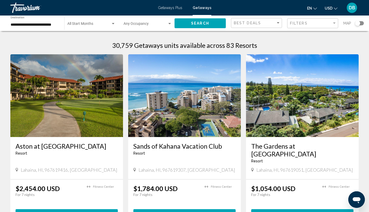
click at [48, 26] on input "**********" at bounding box center [35, 25] width 48 height 4
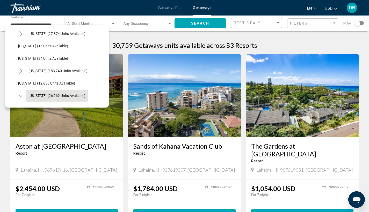
scroll to position [66, 0]
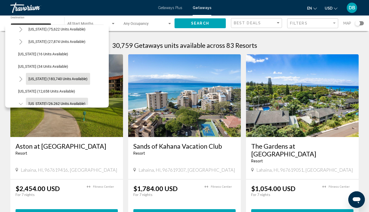
click at [65, 81] on span "[US_STATE] (183,740 units available)" at bounding box center [57, 79] width 59 height 4
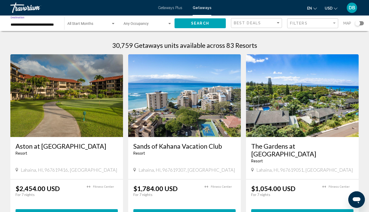
click at [47, 25] on input "**********" at bounding box center [35, 25] width 48 height 4
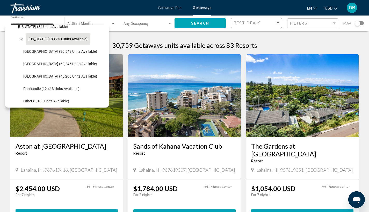
scroll to position [115, 0]
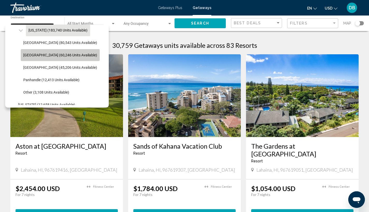
click at [71, 53] on span "[GEOGRAPHIC_DATA] (60,246 units available)" at bounding box center [60, 55] width 74 height 4
type input "**********"
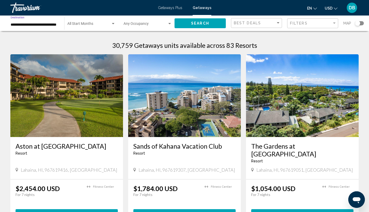
click at [202, 26] on button "Search" at bounding box center [199, 23] width 51 height 10
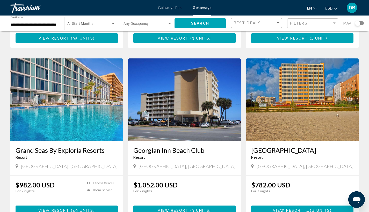
scroll to position [618, 0]
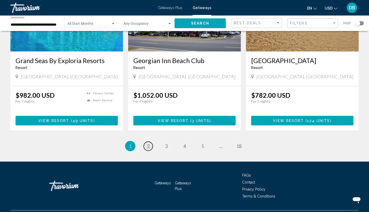
click at [149, 143] on span "2" at bounding box center [148, 146] width 3 height 6
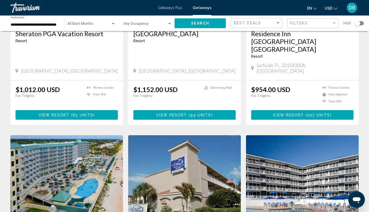
scroll to position [371, 0]
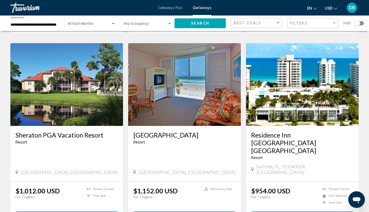
click at [297, 131] on h3 "Residence Inn [GEOGRAPHIC_DATA] [GEOGRAPHIC_DATA]" at bounding box center [302, 142] width 102 height 23
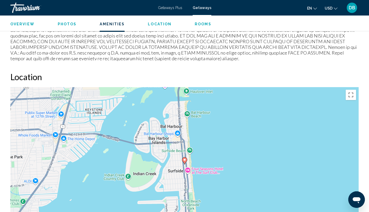
scroll to position [652, 0]
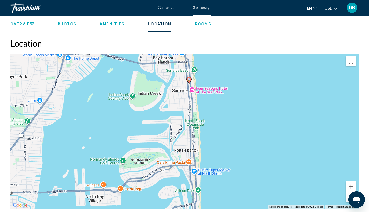
drag, startPoint x: 210, startPoint y: 140, endPoint x: 214, endPoint y: 93, distance: 47.5
click at [214, 93] on div "To activate drag with keyboard, press Alt + Enter. Once in keyboard drag state,…" at bounding box center [184, 131] width 348 height 155
click at [211, 95] on div "To activate drag with keyboard, press Alt + Enter. Once in keyboard drag state,…" at bounding box center [184, 131] width 348 height 155
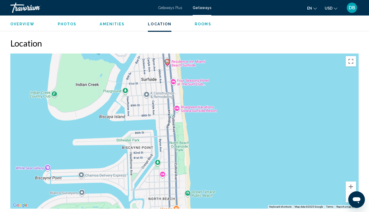
click at [218, 93] on div "To activate drag with keyboard, press Alt + Enter. Once in keyboard drag state,…" at bounding box center [184, 131] width 348 height 155
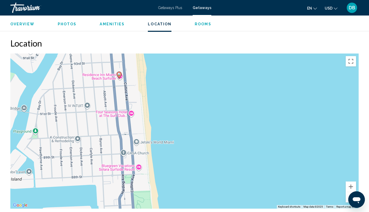
drag, startPoint x: 212, startPoint y: 87, endPoint x: 215, endPoint y: 135, distance: 47.4
click at [215, 135] on div "To activate drag with keyboard, press Alt + Enter. Once in keyboard drag state,…" at bounding box center [184, 131] width 348 height 155
click at [131, 107] on div "To activate drag with keyboard, press Alt + Enter. Once in keyboard drag state,…" at bounding box center [184, 131] width 348 height 155
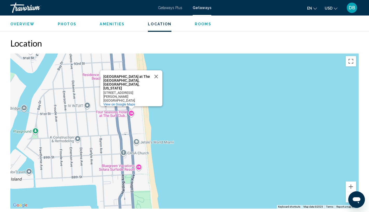
click at [138, 99] on div "[GEOGRAPHIC_DATA]" at bounding box center [126, 101] width 47 height 4
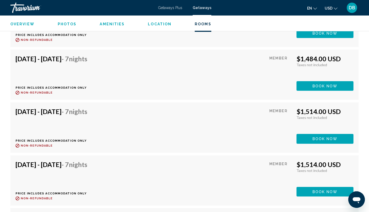
scroll to position [1679, 0]
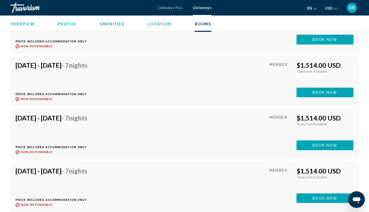
click at [31, 25] on span "Overview" at bounding box center [22, 24] width 24 height 4
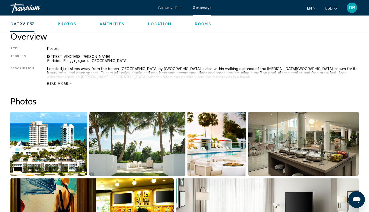
click at [30, 7] on div "Travorium" at bounding box center [36, 8] width 52 height 10
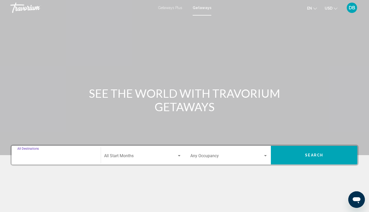
click at [33, 156] on input "Destination All Destinations" at bounding box center [56, 157] width 78 height 5
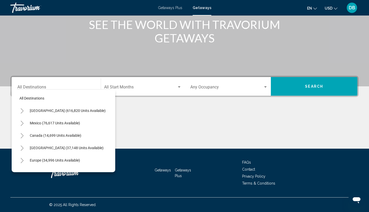
scroll to position [10, 0]
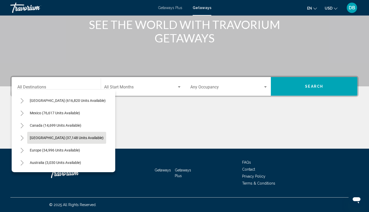
click at [79, 137] on span "[GEOGRAPHIC_DATA] (37,148 units available)" at bounding box center [67, 138] width 74 height 4
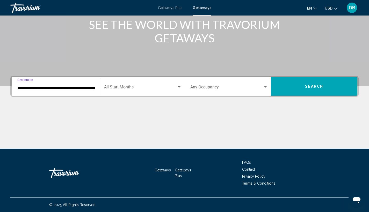
click at [76, 90] on input "**********" at bounding box center [56, 88] width 78 height 5
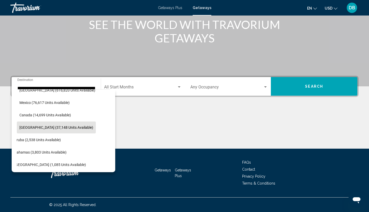
scroll to position [20, 0]
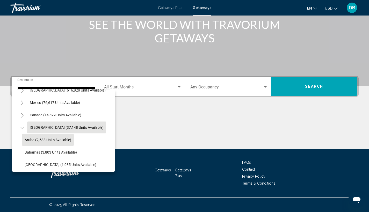
click at [64, 143] on button "Aruba (2,538 units available)" at bounding box center [48, 140] width 52 height 12
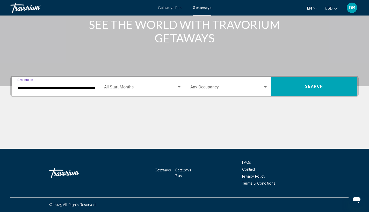
type input "**********"
click at [311, 86] on span "Search" at bounding box center [314, 87] width 18 height 4
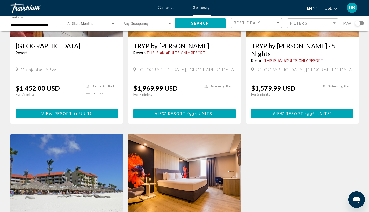
scroll to position [408, 0]
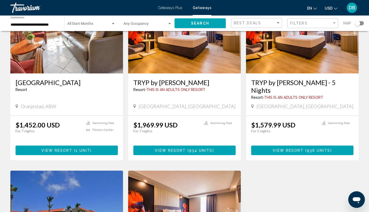
click at [208, 116] on div "From $1,969.99 USD $1,969.99 USD For 7 nights You save $0.00 USD temp [GEOGRAPH…" at bounding box center [184, 138] width 113 height 44
click at [197, 79] on h3 "TRYP by [PERSON_NAME]" at bounding box center [184, 83] width 102 height 8
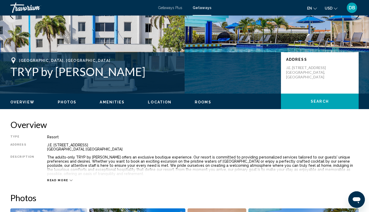
scroll to position [109, 0]
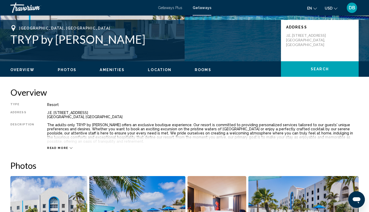
click at [199, 71] on span "Rooms" at bounding box center [203, 70] width 17 height 4
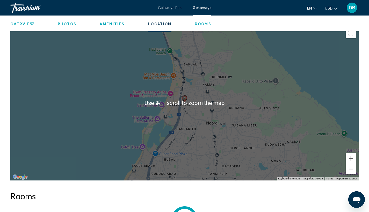
scroll to position [500, 0]
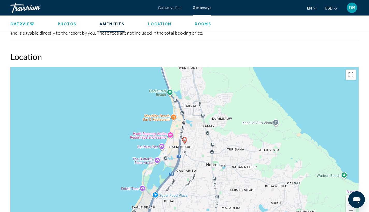
click at [169, 124] on div "To activate drag with keyboard, press Alt + Enter. Once in keyboard drag state,…" at bounding box center [184, 144] width 348 height 155
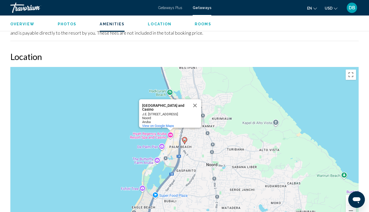
click at [118, 126] on div "To activate drag with keyboard, press Alt + Enter. Once in keyboard drag state,…" at bounding box center [184, 144] width 348 height 155
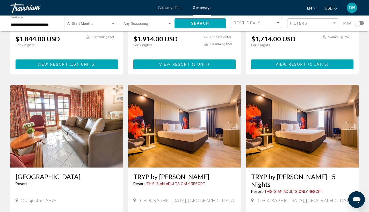
scroll to position [209, 0]
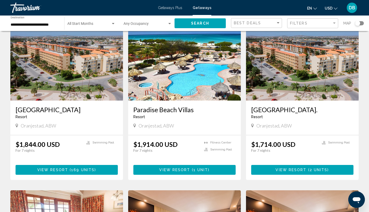
click at [312, 64] on img "Main content" at bounding box center [302, 59] width 113 height 83
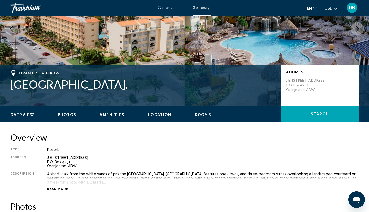
scroll to position [93, 0]
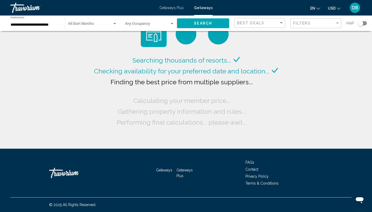
click at [33, 26] on input "**********" at bounding box center [35, 25] width 49 height 4
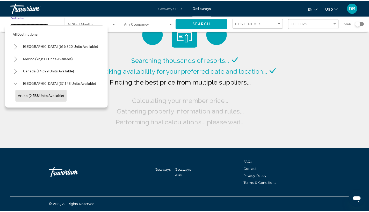
scroll to position [33, 0]
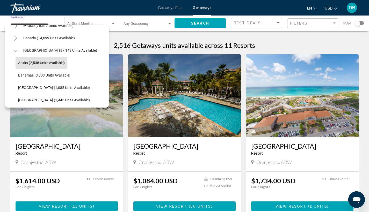
click at [340, 8] on ul "en English Español Français Italiano Português русский USD USD ($) MXN (Mex$) C…" at bounding box center [326, 8] width 38 height 8
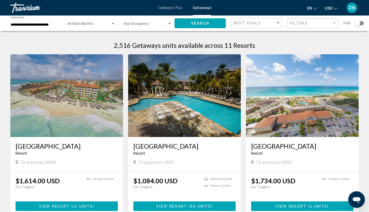
click at [337, 8] on ul "en English Español Français Italiano Português русский USD USD ($) MXN (Mex$) C…" at bounding box center [326, 8] width 38 height 8
click at [334, 9] on icon "Change currency" at bounding box center [335, 9] width 4 height 4
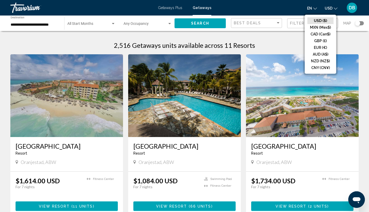
click at [334, 9] on icon "Change currency" at bounding box center [335, 9] width 4 height 4
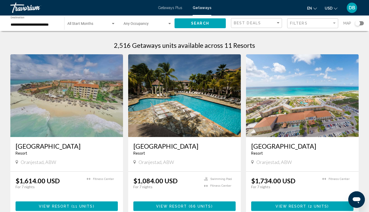
click at [179, 9] on span "Getaways Plus" at bounding box center [170, 8] width 24 height 4
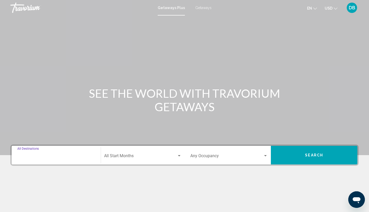
click at [31, 155] on input "Destination All Destinations" at bounding box center [56, 157] width 78 height 5
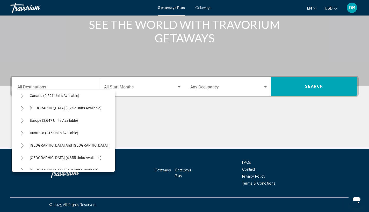
scroll to position [37, 0]
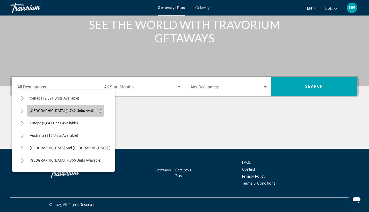
click at [82, 111] on span "[GEOGRAPHIC_DATA] (1,742 units available)" at bounding box center [66, 111] width 72 height 4
type input "**********"
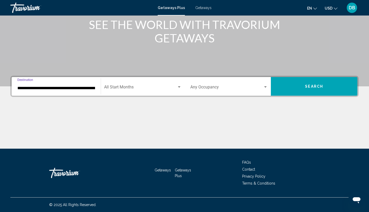
click at [303, 88] on button "Search" at bounding box center [314, 86] width 86 height 19
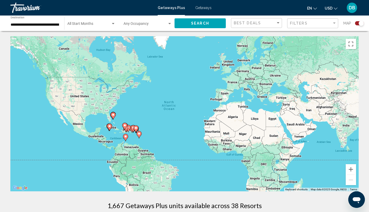
click at [119, 137] on div "To activate drag with keyboard, press Alt + Enter. Once in keyboard drag state,…" at bounding box center [184, 113] width 348 height 155
click at [117, 137] on div "To activate drag with keyboard, press Alt + Enter. Once in keyboard drag state,…" at bounding box center [184, 113] width 348 height 155
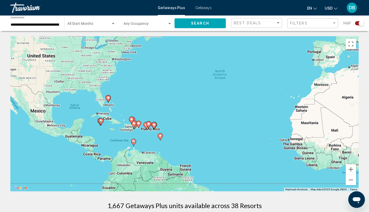
click at [119, 135] on div "To activate drag with keyboard, press Alt + Enter. Once in keyboard drag state,…" at bounding box center [184, 113] width 348 height 155
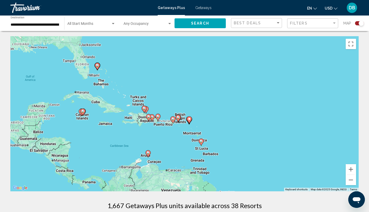
click at [123, 129] on div "To activate drag with keyboard, press Alt + Enter. Once in keyboard drag state,…" at bounding box center [184, 113] width 348 height 155
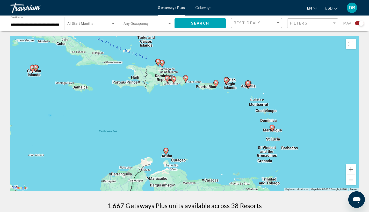
drag, startPoint x: 169, startPoint y: 134, endPoint x: 161, endPoint y: 102, distance: 32.7
click at [161, 102] on div "To activate drag with keyboard, press Alt + Enter. Once in keyboard drag state,…" at bounding box center [184, 113] width 348 height 155
click at [204, 121] on div "To activate drag with keyboard, press Alt + Enter. Once in keyboard drag state,…" at bounding box center [184, 113] width 348 height 155
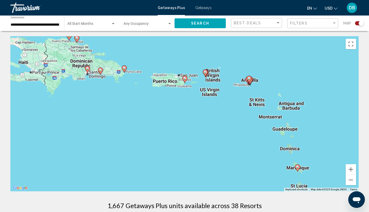
drag, startPoint x: 235, startPoint y: 113, endPoint x: 193, endPoint y: 141, distance: 50.4
click at [193, 142] on div "To activate drag with keyboard, press Alt + Enter. Once in keyboard drag state,…" at bounding box center [184, 113] width 348 height 155
click at [222, 103] on div "To activate drag with keyboard, press Alt + Enter. Once in keyboard drag state,…" at bounding box center [184, 113] width 348 height 155
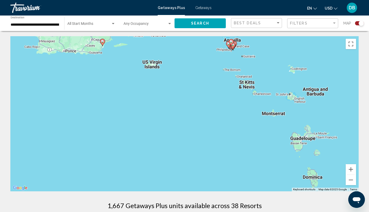
drag, startPoint x: 242, startPoint y: 115, endPoint x: 199, endPoint y: 100, distance: 46.0
click at [199, 100] on div "To activate drag with keyboard, press Alt + Enter. Once in keyboard drag state,…" at bounding box center [184, 113] width 348 height 155
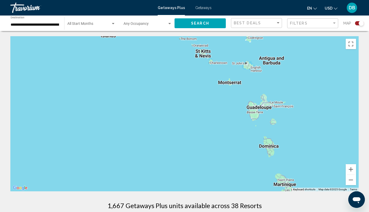
drag, startPoint x: 237, startPoint y: 125, endPoint x: 193, endPoint y: 93, distance: 54.2
click at [193, 93] on div "To activate drag with keyboard, press Alt + Enter. Once in keyboard drag state,…" at bounding box center [184, 113] width 348 height 155
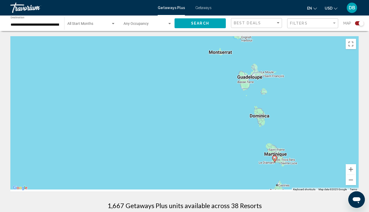
drag, startPoint x: 200, startPoint y: 123, endPoint x: 192, endPoint y: 92, distance: 32.3
click at [192, 92] on div "To activate drag with keyboard, press Alt + Enter. Once in keyboard drag state,…" at bounding box center [184, 113] width 348 height 155
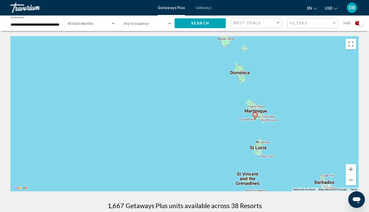
drag, startPoint x: 210, startPoint y: 133, endPoint x: 190, endPoint y: 89, distance: 48.0
click at [190, 89] on div "To activate drag with keyboard, press Alt + Enter. Once in keyboard drag state,…" at bounding box center [184, 113] width 348 height 155
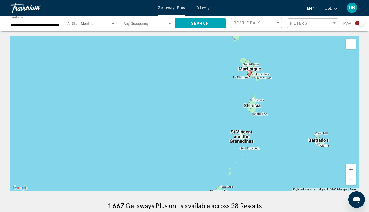
drag, startPoint x: 196, startPoint y: 125, endPoint x: 189, endPoint y: 80, distance: 45.0
click at [189, 80] on div "To activate drag with keyboard, press Alt + Enter. Once in keyboard drag state,…" at bounding box center [184, 113] width 348 height 155
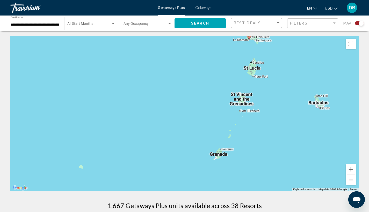
drag, startPoint x: 183, startPoint y: 112, endPoint x: 186, endPoint y: 76, distance: 36.3
click at [186, 76] on div "To activate drag with keyboard, press Alt + Enter. Once in keyboard drag state,…" at bounding box center [184, 113] width 348 height 155
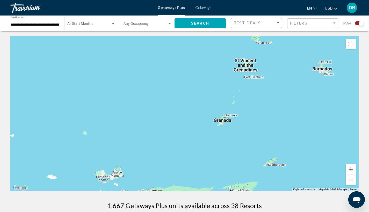
drag, startPoint x: 187, startPoint y: 109, endPoint x: 189, endPoint y: 82, distance: 27.5
click at [190, 83] on div "To activate drag with keyboard, press Alt + Enter. Once in keyboard drag state,…" at bounding box center [184, 113] width 348 height 155
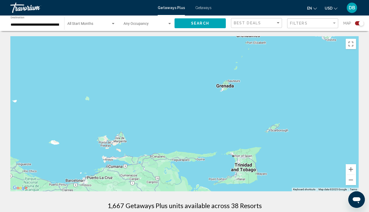
drag, startPoint x: 192, startPoint y: 102, endPoint x: 196, endPoint y: 77, distance: 25.5
click at [196, 77] on div "Main content" at bounding box center [184, 113] width 348 height 155
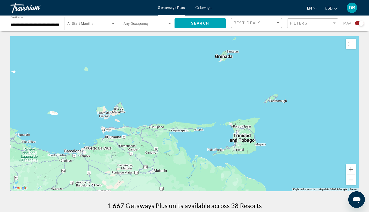
drag, startPoint x: 198, startPoint y: 107, endPoint x: 200, endPoint y: 84, distance: 22.8
click at [200, 84] on div "Main content" at bounding box center [184, 113] width 348 height 155
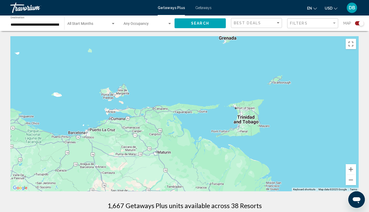
drag, startPoint x: 188, startPoint y: 97, endPoint x: 192, endPoint y: 78, distance: 19.3
click at [192, 78] on div "Main content" at bounding box center [184, 113] width 348 height 155
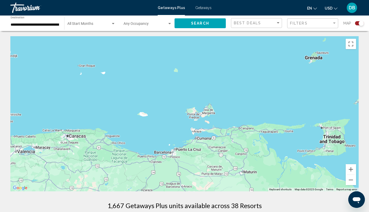
drag, startPoint x: 163, startPoint y: 70, endPoint x: 242, endPoint y: 89, distance: 80.8
click at [250, 90] on div "Main content" at bounding box center [184, 113] width 348 height 155
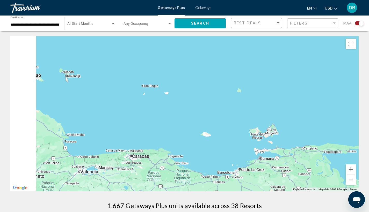
drag, startPoint x: 154, startPoint y: 76, endPoint x: 233, endPoint y: 99, distance: 81.6
click at [233, 99] on div "Main content" at bounding box center [184, 113] width 348 height 155
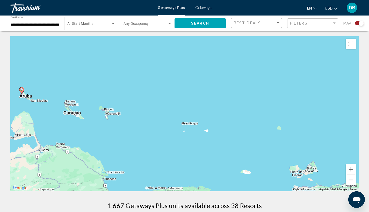
drag, startPoint x: 196, startPoint y: 87, endPoint x: 217, endPoint y: 122, distance: 40.5
click at [217, 122] on div "To activate drag with keyboard, press Alt + Enter. Once in keyboard drag state,…" at bounding box center [184, 113] width 348 height 155
click at [212, 108] on div "To activate drag with keyboard, press Alt + Enter. Once in keyboard drag state,…" at bounding box center [184, 113] width 348 height 155
click at [349, 180] on button "Zoom out" at bounding box center [350, 180] width 10 height 10
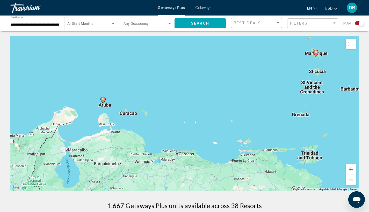
click at [352, 180] on button "Zoom out" at bounding box center [350, 180] width 10 height 10
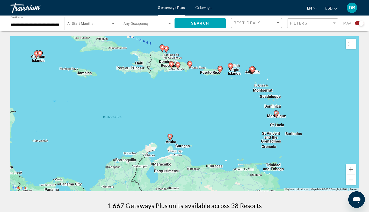
drag, startPoint x: 191, startPoint y: 96, endPoint x: 214, endPoint y: 123, distance: 36.3
click at [214, 123] on div "To activate drag with keyboard, press Alt + Enter. Once in keyboard drag state,…" at bounding box center [184, 113] width 348 height 155
click at [257, 91] on div "To activate drag with keyboard, press Alt + Enter. Once in keyboard drag state,…" at bounding box center [184, 113] width 348 height 155
click at [237, 93] on div "To activate drag with keyboard, press Alt + Enter. Once in keyboard drag state,…" at bounding box center [184, 113] width 348 height 155
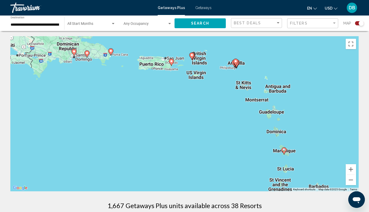
drag, startPoint x: 242, startPoint y: 87, endPoint x: 211, endPoint y: 99, distance: 33.6
click at [211, 99] on div "To activate drag with keyboard, press Alt + Enter. Once in keyboard drag state,…" at bounding box center [184, 113] width 348 height 155
click at [208, 98] on div "To activate drag with keyboard, press Alt + Enter. Once in keyboard drag state,…" at bounding box center [184, 113] width 348 height 155
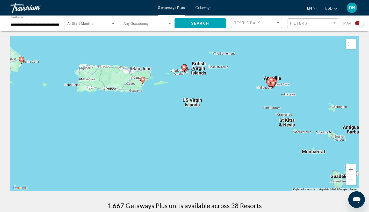
drag, startPoint x: 200, startPoint y: 79, endPoint x: 208, endPoint y: 130, distance: 51.2
click at [208, 130] on div "To activate drag with keyboard, press Alt + Enter. Once in keyboard drag state,…" at bounding box center [184, 113] width 348 height 155
click at [252, 87] on div "To activate drag with keyboard, press Alt + Enter. Once in keyboard drag state,…" at bounding box center [184, 113] width 348 height 155
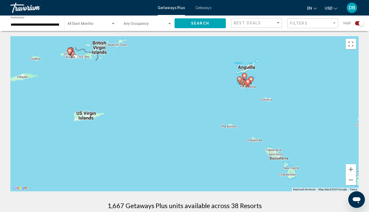
drag, startPoint x: 274, startPoint y: 93, endPoint x: 227, endPoint y: 91, distance: 46.6
click at [227, 91] on div "To activate drag with keyboard, press Alt + Enter. Once in keyboard drag state,…" at bounding box center [184, 113] width 348 height 155
click at [219, 89] on div "To activate drag with keyboard, press Alt + Enter. Once in keyboard drag state,…" at bounding box center [184, 113] width 348 height 155
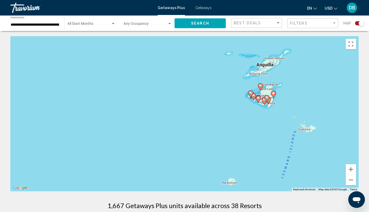
drag, startPoint x: 212, startPoint y: 87, endPoint x: 180, endPoint y: 89, distance: 32.5
click at [181, 91] on div "To activate drag with keyboard, press Alt + Enter. Once in keyboard drag state,…" at bounding box center [184, 113] width 348 height 155
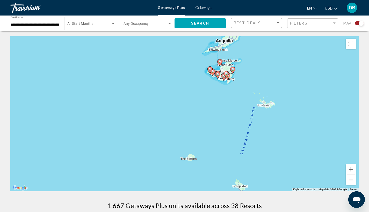
click at [180, 89] on div "To activate drag with keyboard, press Alt + Enter. Once in keyboard drag state,…" at bounding box center [184, 113] width 348 height 155
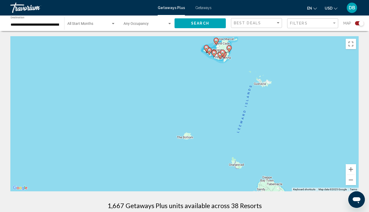
drag, startPoint x: 185, startPoint y: 121, endPoint x: 184, endPoint y: 94, distance: 27.2
click at [184, 94] on div "To activate drag with keyboard, press Alt + Enter. Once in keyboard drag state,…" at bounding box center [184, 113] width 348 height 155
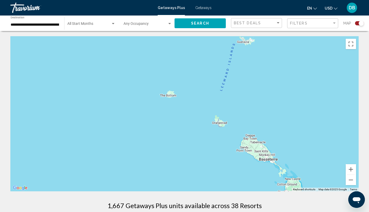
drag, startPoint x: 210, startPoint y: 131, endPoint x: 194, endPoint y: 104, distance: 30.9
click at [194, 104] on div "To activate drag with keyboard, press Alt + Enter. Once in keyboard drag state,…" at bounding box center [184, 113] width 348 height 155
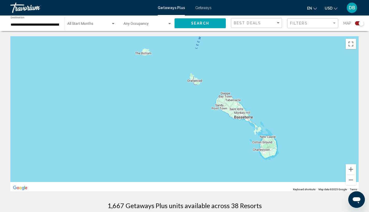
drag, startPoint x: 202, startPoint y: 146, endPoint x: 175, endPoint y: 105, distance: 49.3
click at [175, 105] on div "To activate drag with keyboard, press Alt + Enter. Once in keyboard drag state,…" at bounding box center [184, 113] width 348 height 155
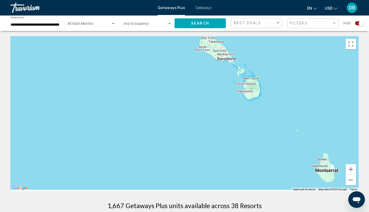
drag, startPoint x: 183, startPoint y: 136, endPoint x: 181, endPoint y: 86, distance: 50.0
click at [181, 86] on div "Main content" at bounding box center [184, 113] width 348 height 155
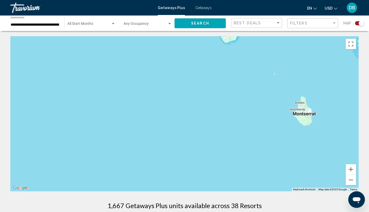
drag, startPoint x: 211, startPoint y: 137, endPoint x: 190, endPoint y: 85, distance: 55.3
click at [190, 85] on div "Main content" at bounding box center [184, 113] width 348 height 155
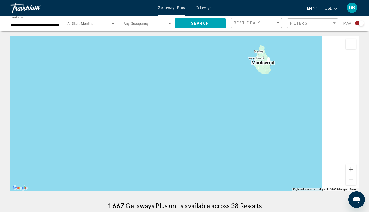
drag, startPoint x: 237, startPoint y: 133, endPoint x: 161, endPoint y: 74, distance: 96.9
click at [161, 74] on div "Main content" at bounding box center [184, 113] width 348 height 155
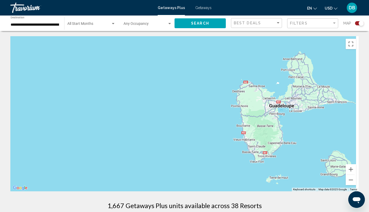
drag, startPoint x: 203, startPoint y: 123, endPoint x: 143, endPoint y: 73, distance: 77.6
click at [143, 73] on div "Main content" at bounding box center [184, 113] width 348 height 155
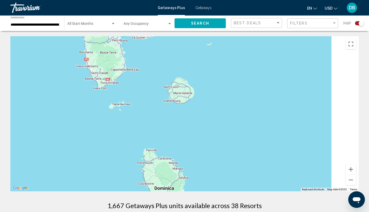
drag, startPoint x: 277, startPoint y: 128, endPoint x: 167, endPoint y: 60, distance: 129.7
click at [168, 60] on div "Main content" at bounding box center [184, 113] width 348 height 155
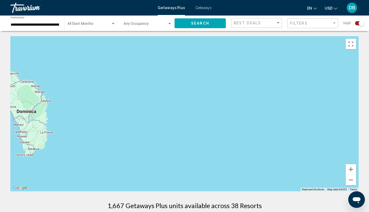
drag, startPoint x: 130, startPoint y: 108, endPoint x: 144, endPoint y: 65, distance: 44.9
click at [144, 66] on div "Main content" at bounding box center [184, 113] width 348 height 155
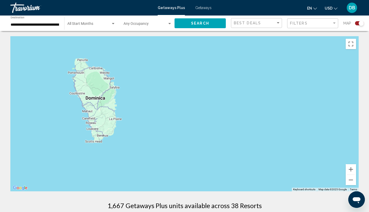
drag, startPoint x: 109, startPoint y: 100, endPoint x: 175, endPoint y: 109, distance: 66.1
click at [175, 109] on div "Main content" at bounding box center [184, 113] width 348 height 155
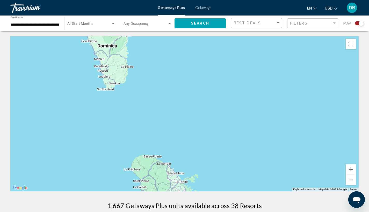
drag, startPoint x: 158, startPoint y: 122, endPoint x: 160, endPoint y: 62, distance: 59.8
click at [160, 62] on div "Main content" at bounding box center [184, 113] width 348 height 155
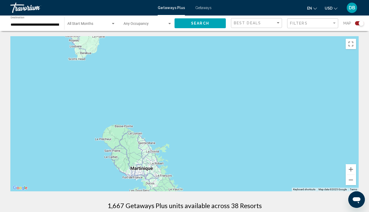
drag, startPoint x: 188, startPoint y: 115, endPoint x: 178, endPoint y: 67, distance: 49.0
click at [178, 67] on div "To activate drag with keyboard, press Alt + Enter. Once in keyboard drag state,…" at bounding box center [184, 113] width 348 height 155
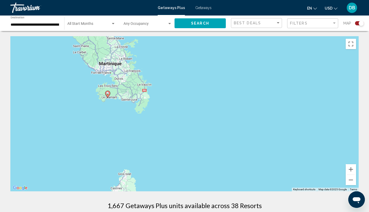
drag, startPoint x: 185, startPoint y: 112, endPoint x: 170, endPoint y: 61, distance: 53.0
click at [170, 62] on div "To activate drag with keyboard, press Alt + Enter. Once in keyboard drag state,…" at bounding box center [184, 113] width 348 height 155
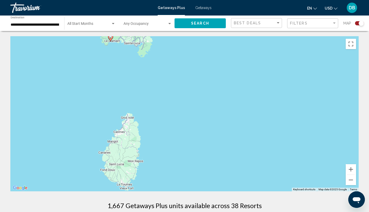
drag, startPoint x: 165, startPoint y: 116, endPoint x: 173, endPoint y: 55, distance: 61.6
click at [174, 57] on div "To activate drag with keyboard, press Alt + Enter. Once in keyboard drag state,…" at bounding box center [184, 113] width 348 height 155
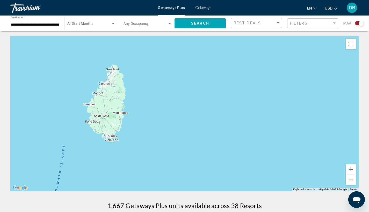
click at [353, 181] on button "Zoom out" at bounding box center [350, 180] width 10 height 10
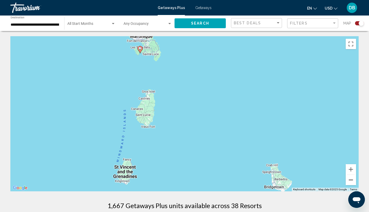
click at [352, 180] on button "Zoom out" at bounding box center [350, 180] width 10 height 10
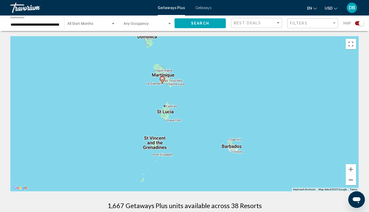
click at [352, 180] on button "Zoom out" at bounding box center [350, 180] width 10 height 10
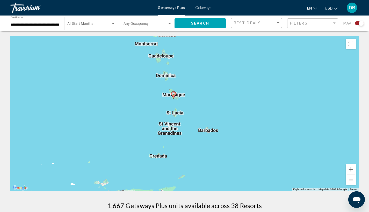
click at [352, 180] on button "Zoom out" at bounding box center [350, 180] width 10 height 10
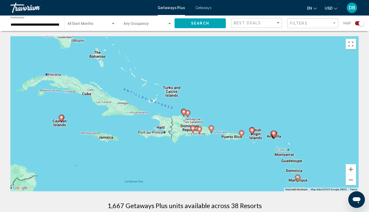
drag, startPoint x: 71, startPoint y: 107, endPoint x: 183, endPoint y: 179, distance: 133.2
click at [183, 179] on div "To activate drag with keyboard, press Alt + Enter. Once in keyboard drag state,…" at bounding box center [184, 113] width 348 height 155
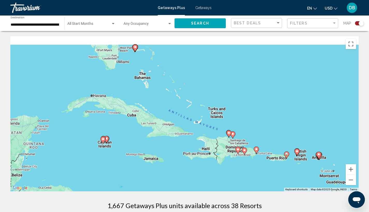
drag, startPoint x: 78, startPoint y: 144, endPoint x: 122, endPoint y: 165, distance: 49.1
click at [122, 165] on div "To activate drag with keyboard, press Alt + Enter. Once in keyboard drag state,…" at bounding box center [184, 113] width 348 height 155
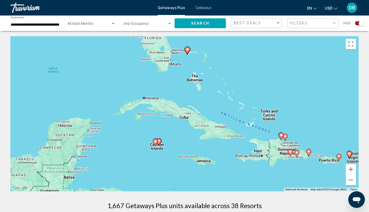
drag, startPoint x: 85, startPoint y: 117, endPoint x: 139, endPoint y: 120, distance: 53.9
click at [139, 120] on div "To activate drag with keyboard, press Alt + Enter. Once in keyboard drag state,…" at bounding box center [184, 113] width 348 height 155
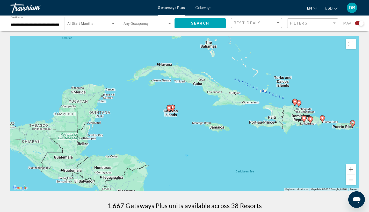
drag, startPoint x: 112, startPoint y: 138, endPoint x: 125, endPoint y: 104, distance: 36.6
click at [125, 104] on div "To activate drag with keyboard, press Alt + Enter. Once in keyboard drag state,…" at bounding box center [184, 113] width 348 height 155
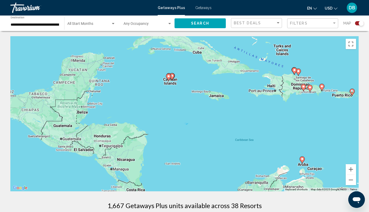
drag, startPoint x: 129, startPoint y: 140, endPoint x: 129, endPoint y: 107, distance: 32.3
click at [129, 107] on div "To activate drag with keyboard, press Alt + Enter. Once in keyboard drag state,…" at bounding box center [184, 113] width 348 height 155
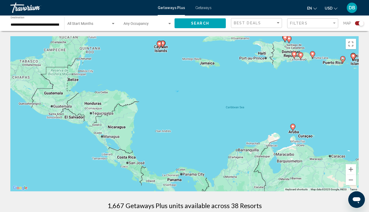
drag, startPoint x: 156, startPoint y: 152, endPoint x: 148, endPoint y: 125, distance: 27.9
click at [148, 125] on div "To activate drag with keyboard, press Alt + Enter. Once in keyboard drag state,…" at bounding box center [184, 113] width 348 height 155
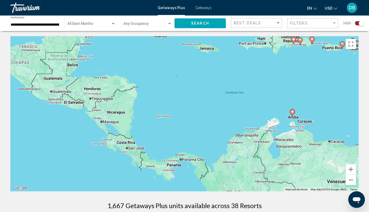
drag, startPoint x: 158, startPoint y: 145, endPoint x: 157, endPoint y: 130, distance: 15.5
click at [157, 130] on div "To activate drag with keyboard, press Alt + Enter. Once in keyboard drag state,…" at bounding box center [184, 113] width 348 height 155
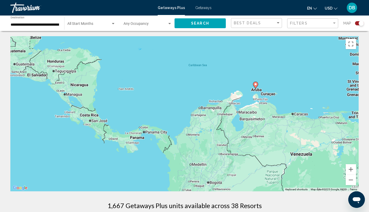
drag, startPoint x: 183, startPoint y: 129, endPoint x: 154, endPoint y: 113, distance: 32.5
click at [154, 113] on div "To activate drag with keyboard, press Alt + Enter. Once in keyboard drag state,…" at bounding box center [184, 113] width 348 height 155
click at [254, 85] on image "Main content" at bounding box center [254, 84] width 3 height 3
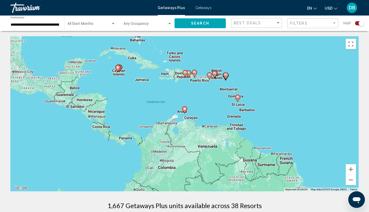
click at [185, 110] on icon "Main content" at bounding box center [184, 110] width 5 height 7
type input "**********"
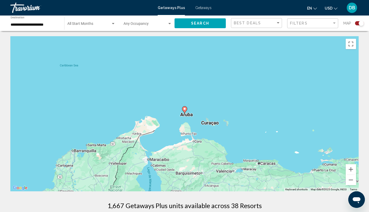
click at [185, 110] on icon "Main content" at bounding box center [184, 110] width 5 height 7
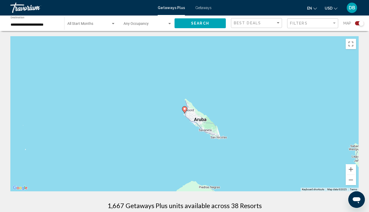
click at [185, 110] on icon "Main content" at bounding box center [184, 110] width 5 height 7
